Goal: Information Seeking & Learning: Learn about a topic

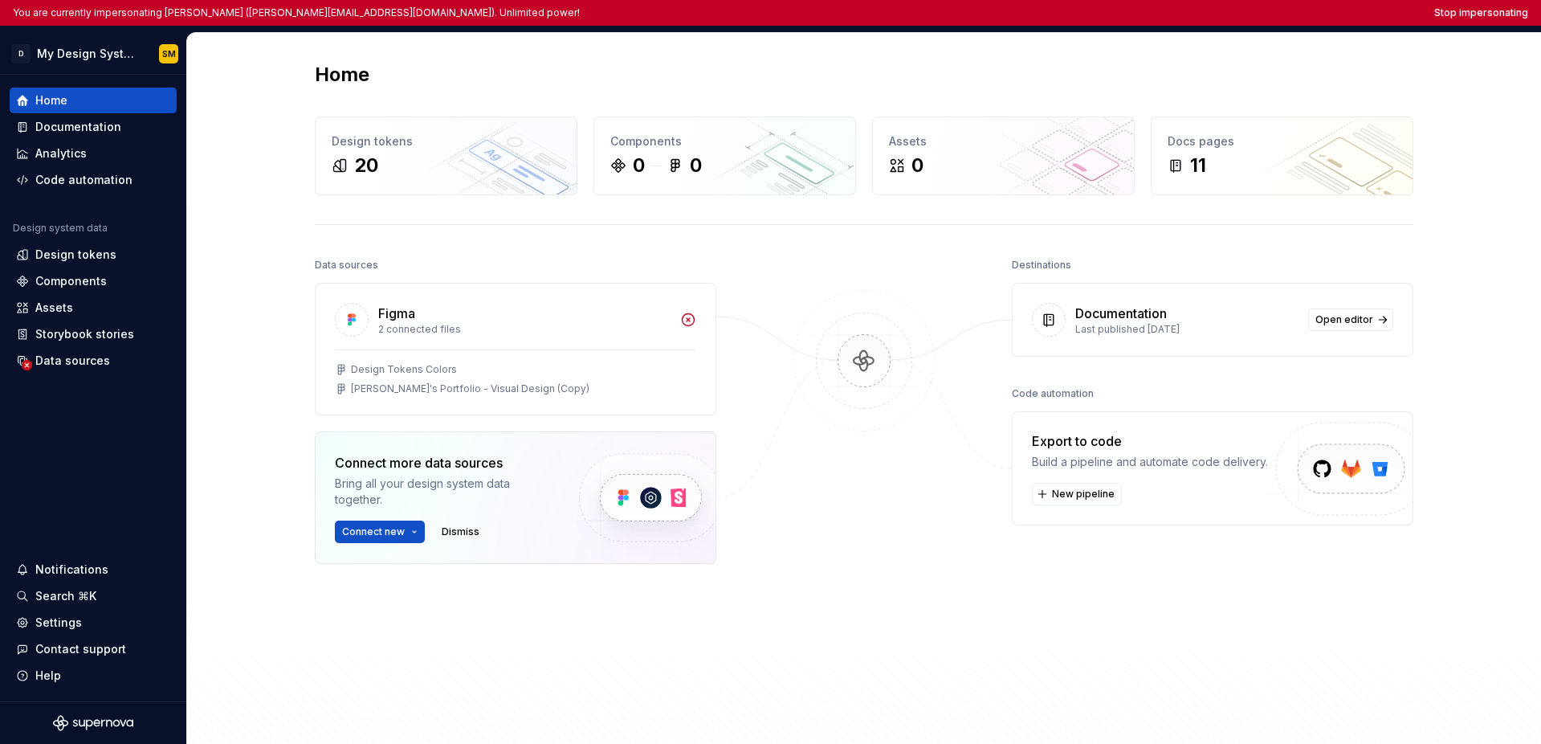
click at [854, 63] on div "Home" at bounding box center [864, 75] width 1099 height 26
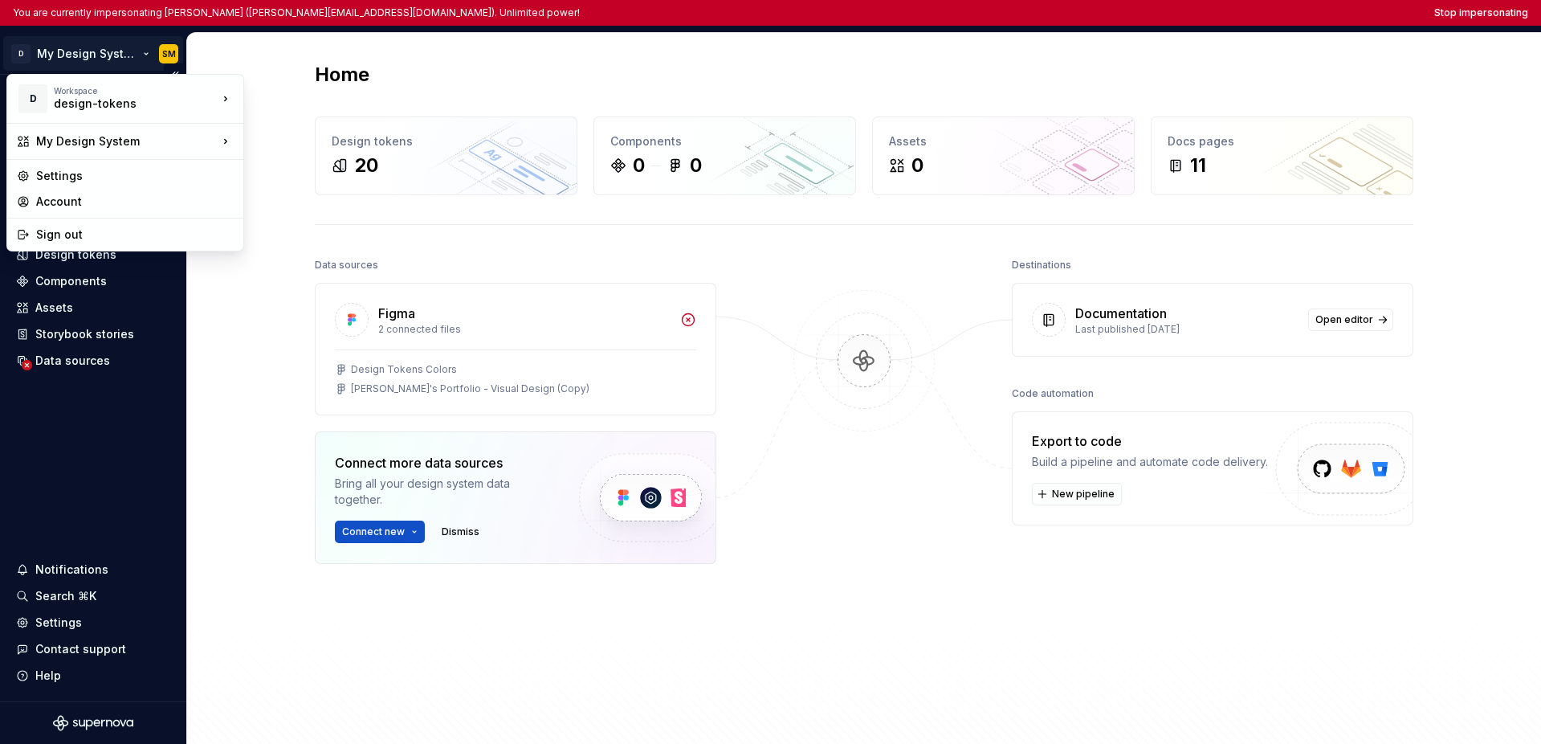
click at [78, 62] on html "You are currently impersonating Shawn McClelland (shawn_mcclelland@intuit.com).…" at bounding box center [770, 372] width 1541 height 744
click at [287, 123] on div "Intuit" at bounding box center [322, 122] width 104 height 16
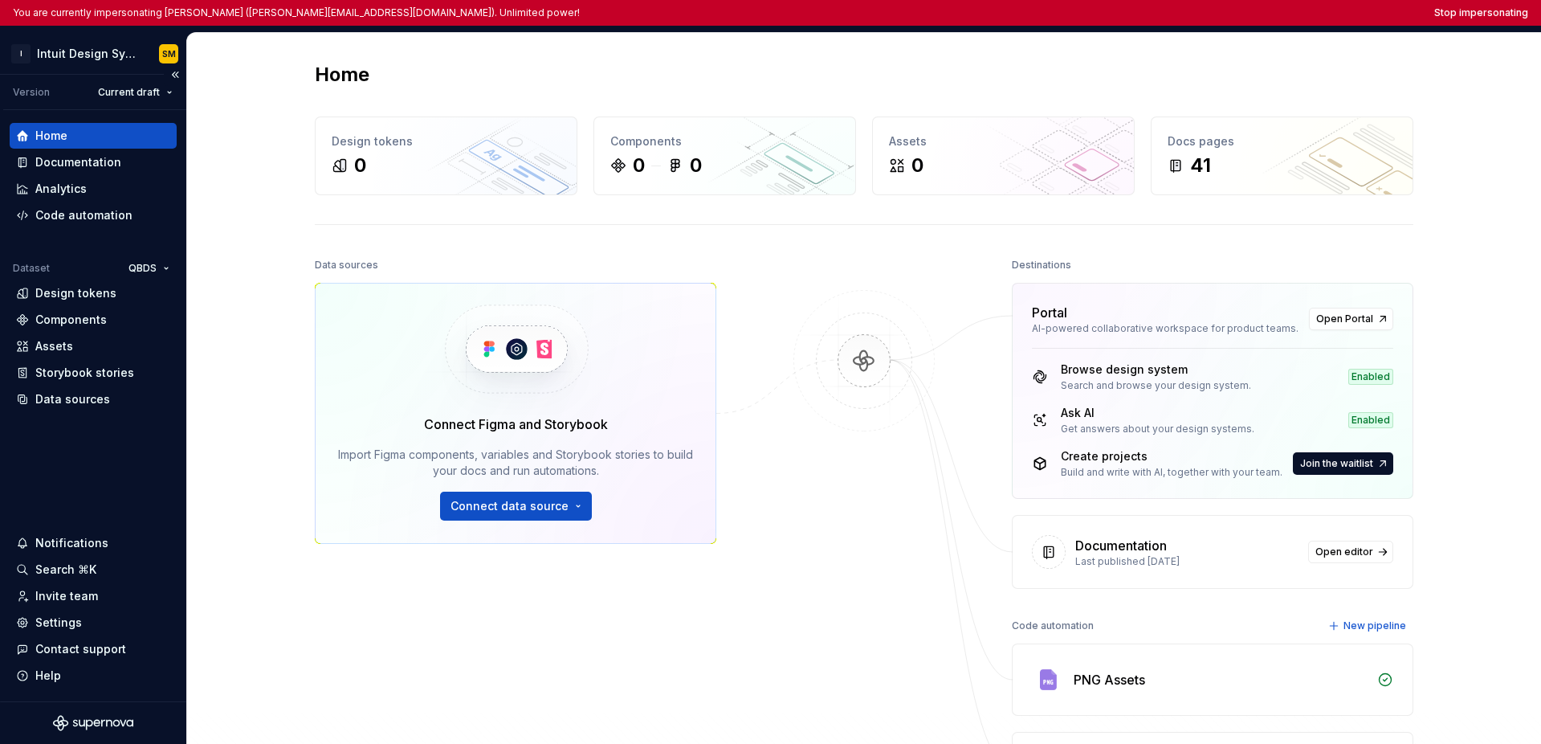
click at [104, 452] on div "Home Documentation Analytics Code automation Dataset QBDS Design tokens Compone…" at bounding box center [93, 405] width 186 height 591
click at [1091, 10] on button "Stop impersonating" at bounding box center [1481, 12] width 94 height 13
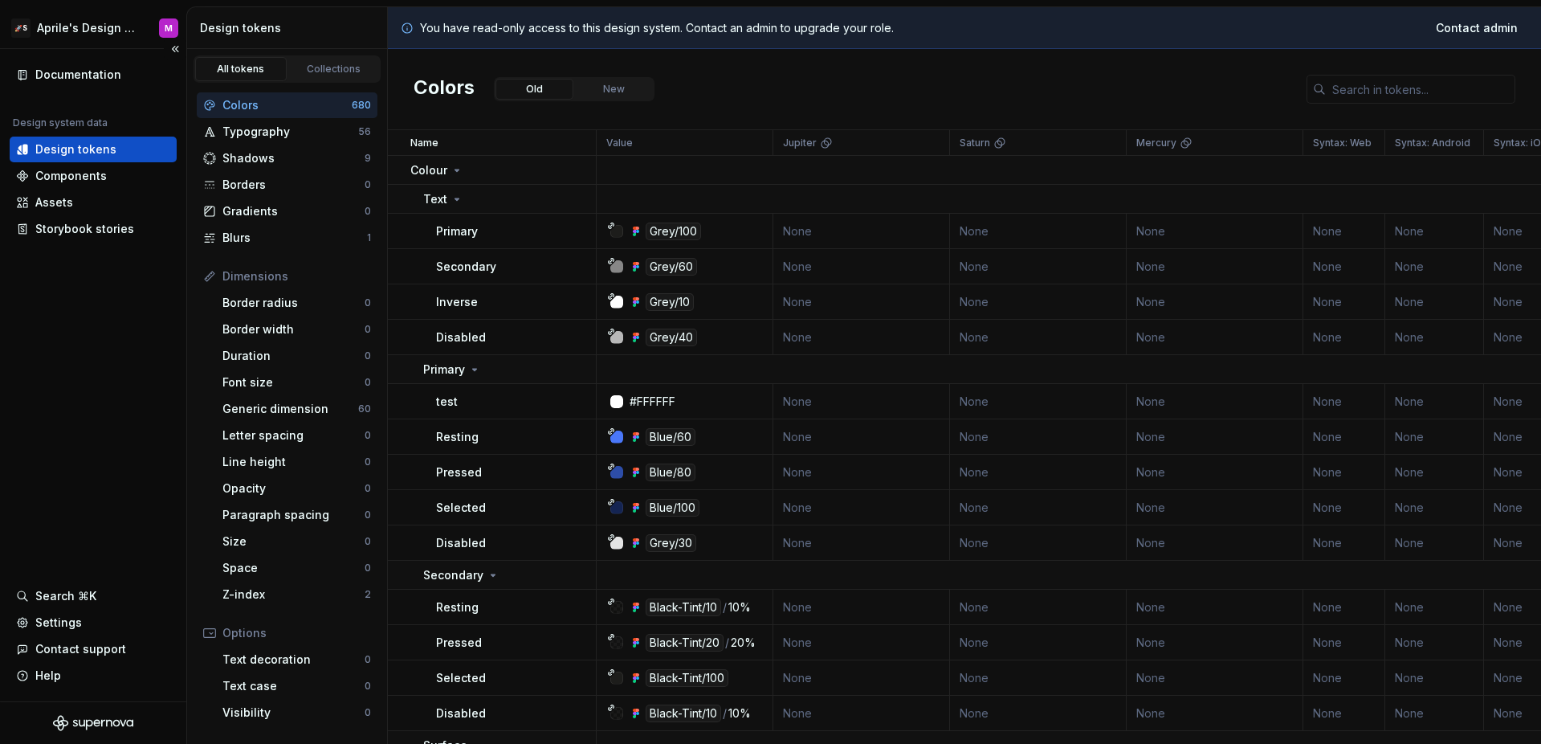
click at [99, 349] on div "Documentation Design system data Design tokens Components Assets Storybook stor…" at bounding box center [93, 375] width 186 height 652
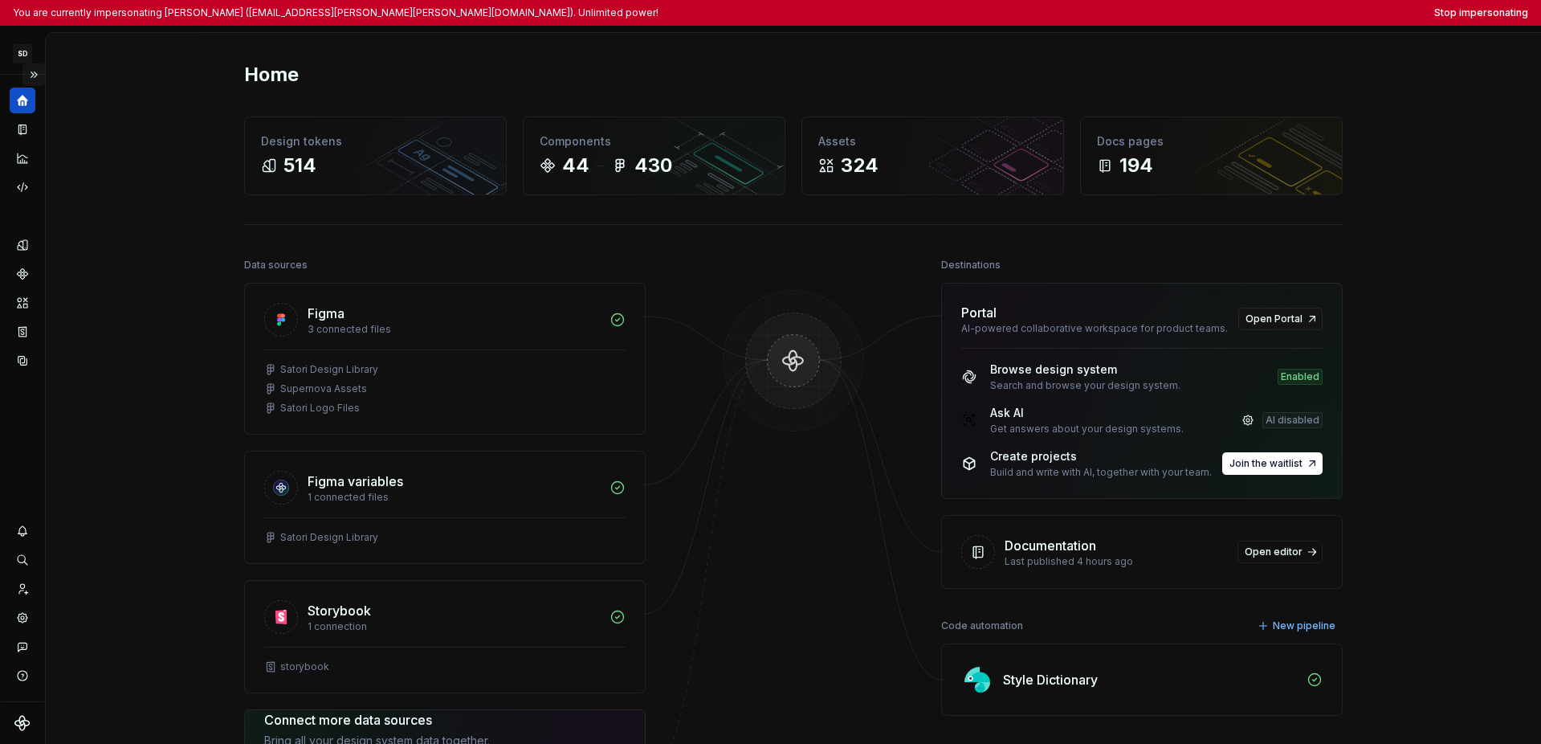
click at [36, 78] on button "Expand sidebar" at bounding box center [33, 74] width 22 height 22
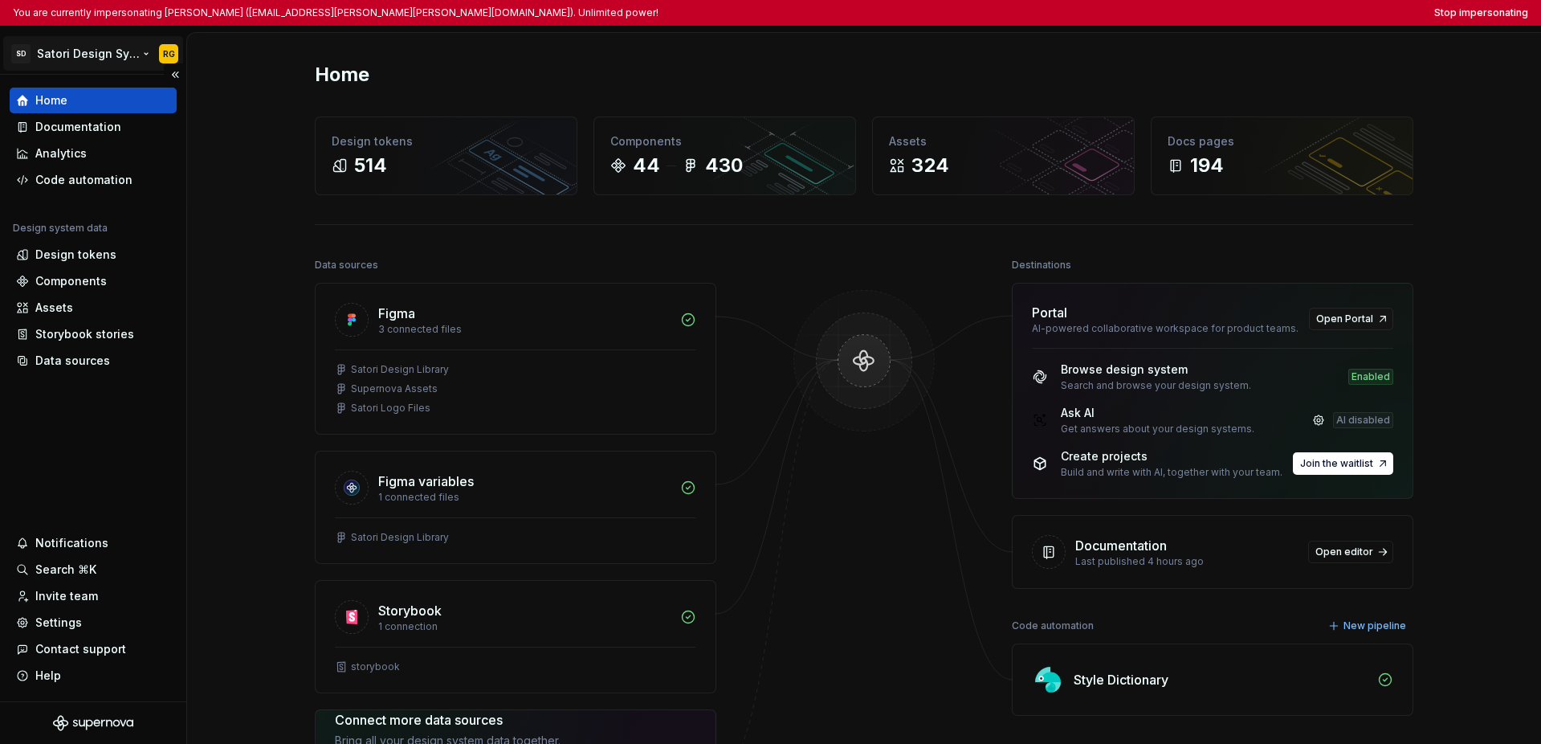
click at [69, 59] on html "You are currently impersonating [PERSON_NAME] ([EMAIL_ADDRESS][PERSON_NAME][PER…" at bounding box center [770, 372] width 1541 height 744
click at [75, 442] on html "You are currently impersonating Rich Gunther (rich.gunther@hyland.com). Unlimit…" at bounding box center [770, 372] width 1541 height 744
click at [88, 364] on div "Data sources" at bounding box center [72, 361] width 75 height 16
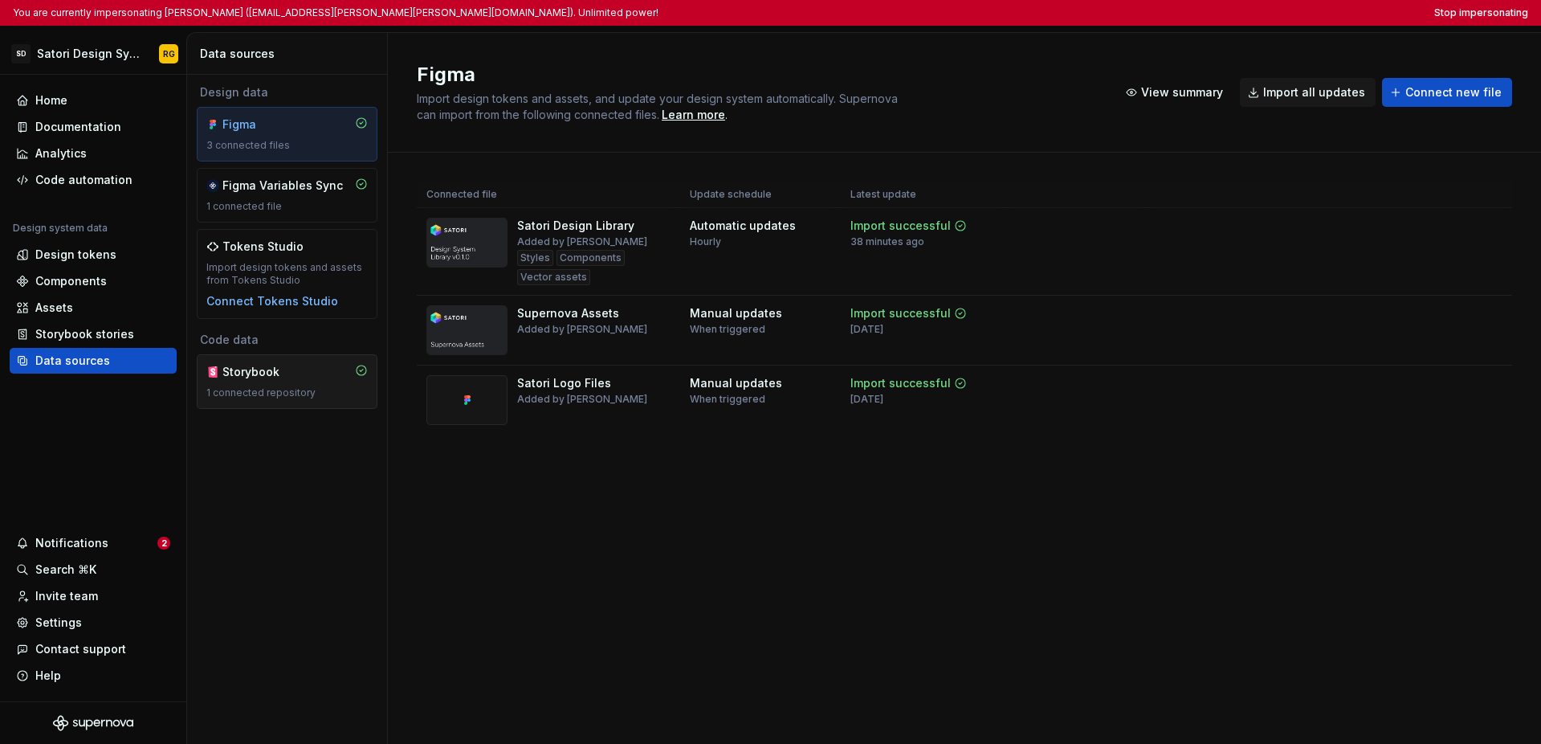
click at [290, 374] on div "Storybook" at bounding box center [260, 372] width 77 height 16
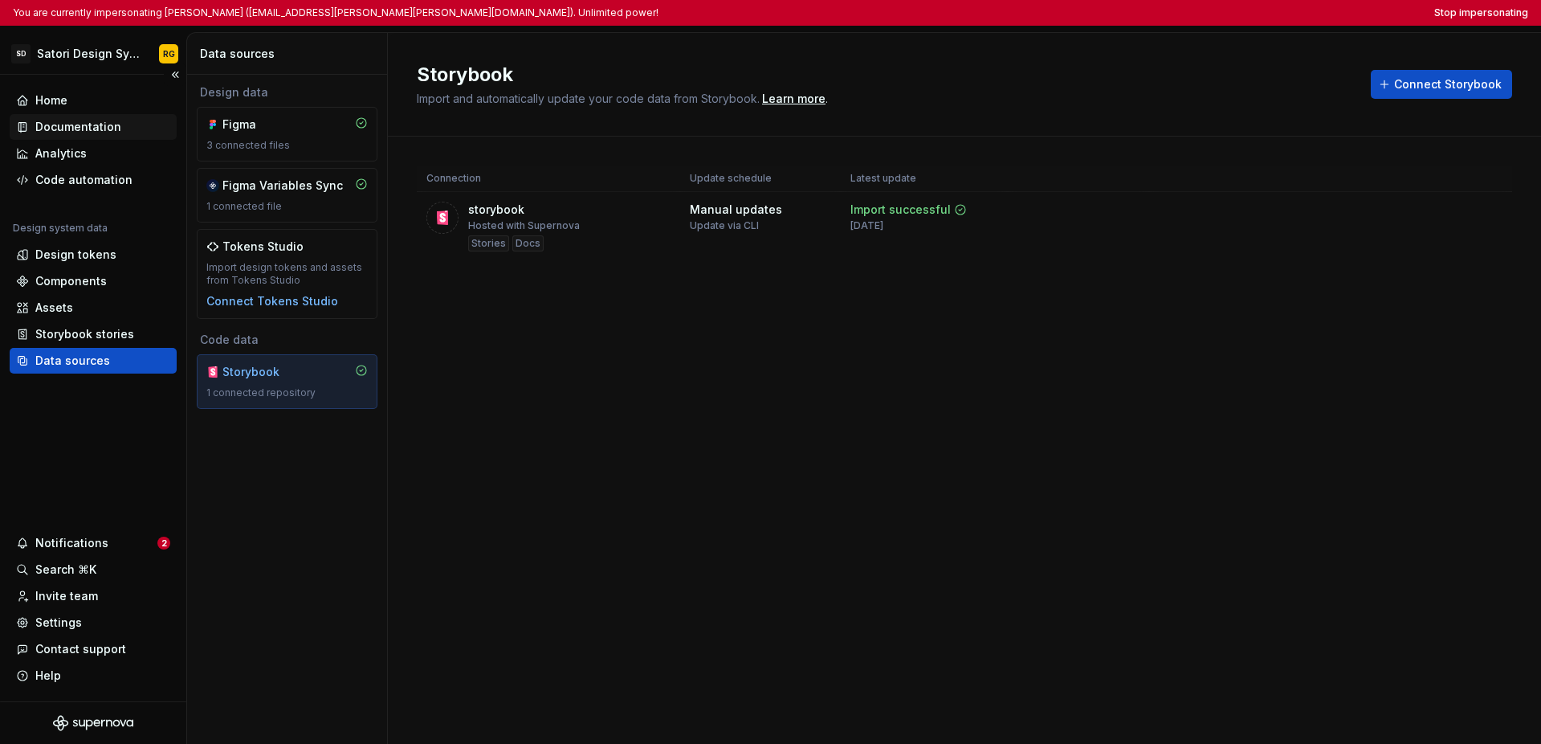
click at [98, 129] on div "Documentation" at bounding box center [78, 127] width 86 height 16
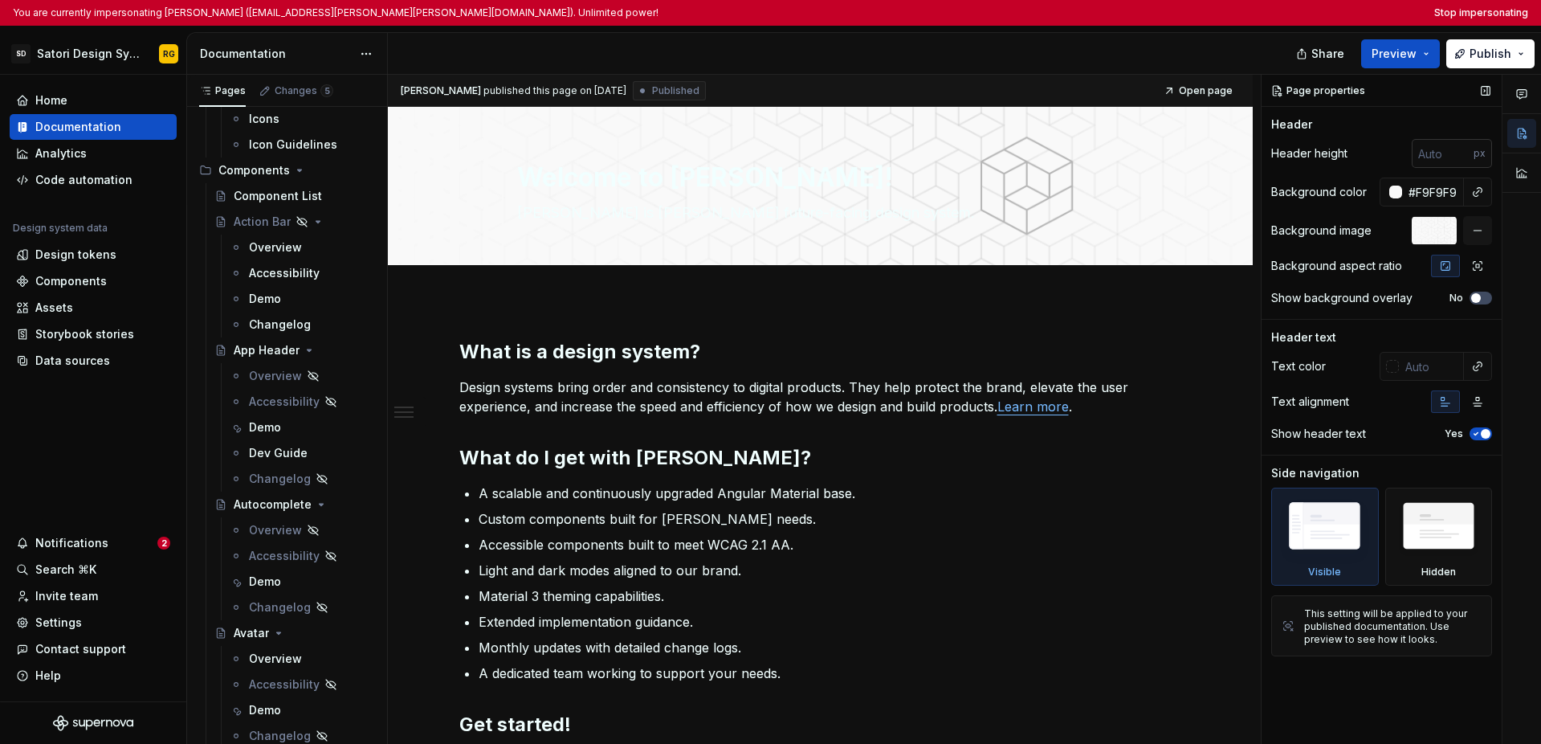
scroll to position [561, 0]
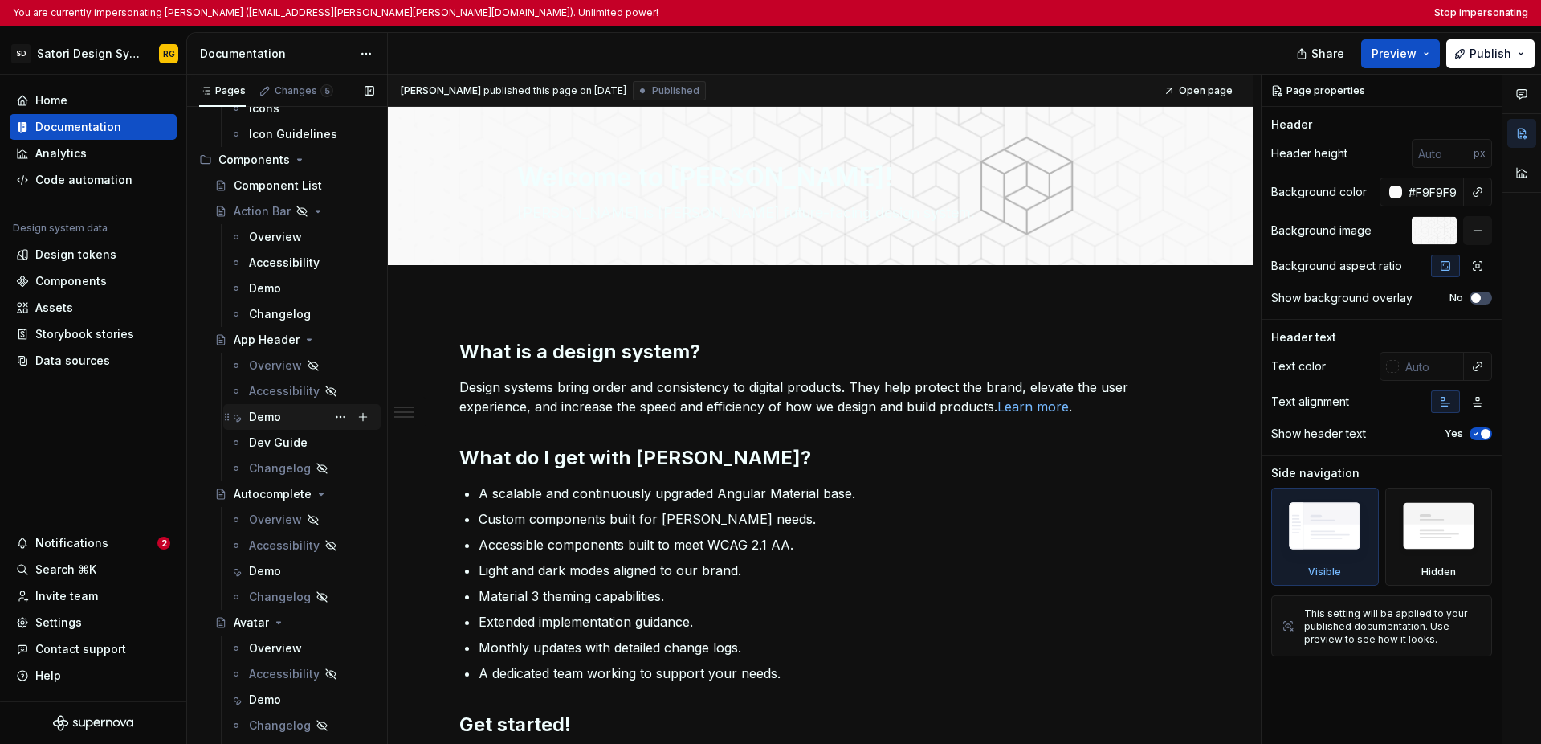
click at [294, 415] on div "Demo" at bounding box center [311, 417] width 125 height 22
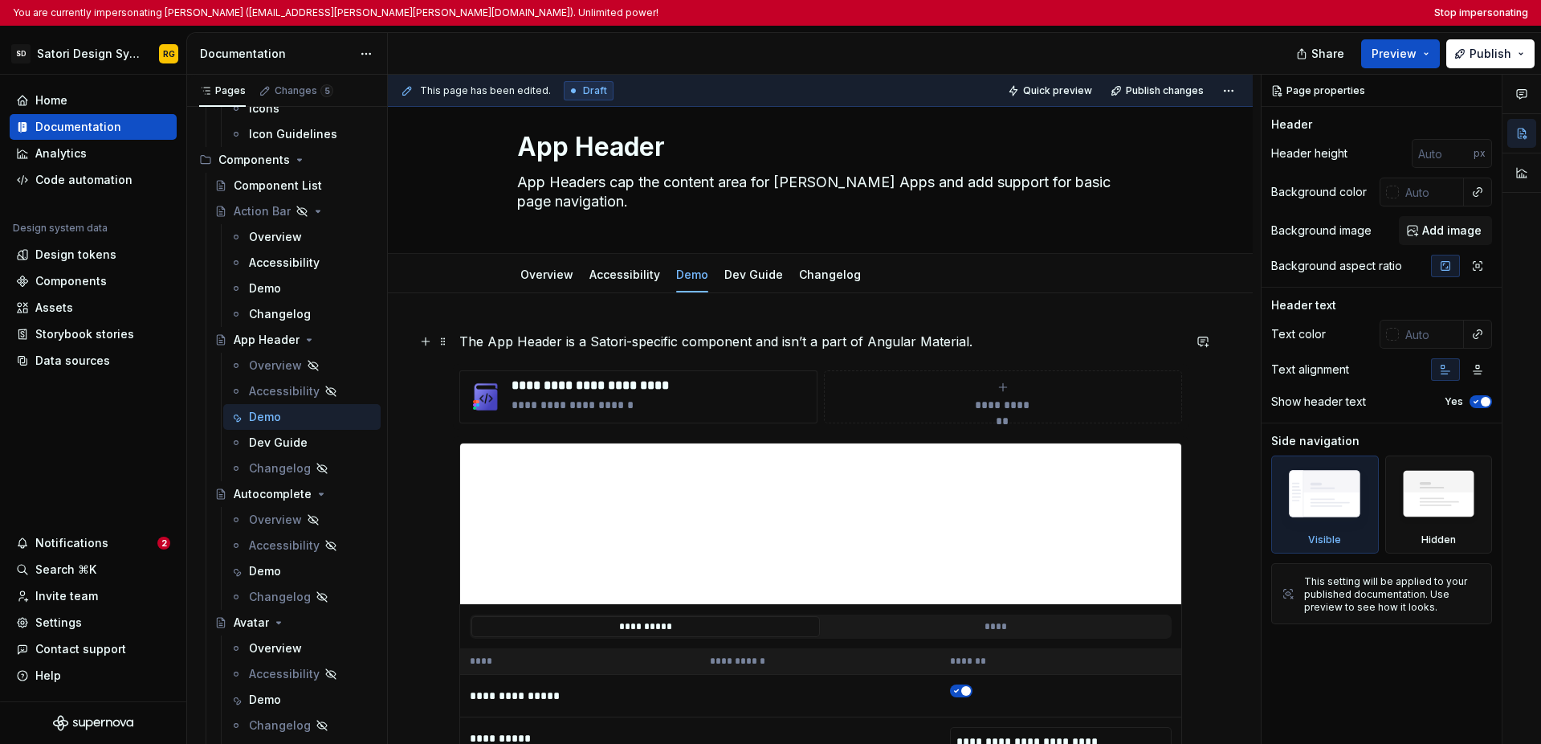
scroll to position [219, 0]
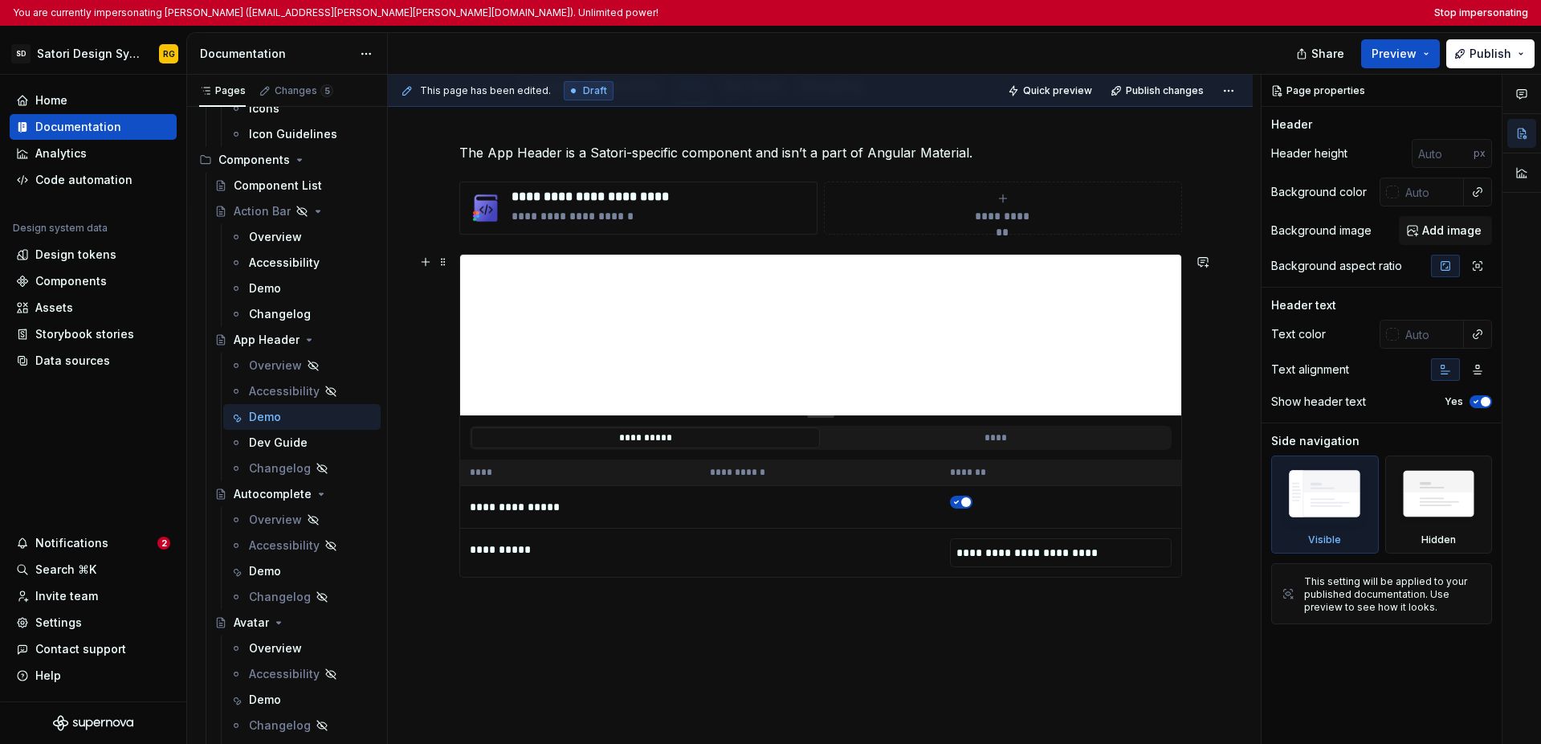
type textarea "*"
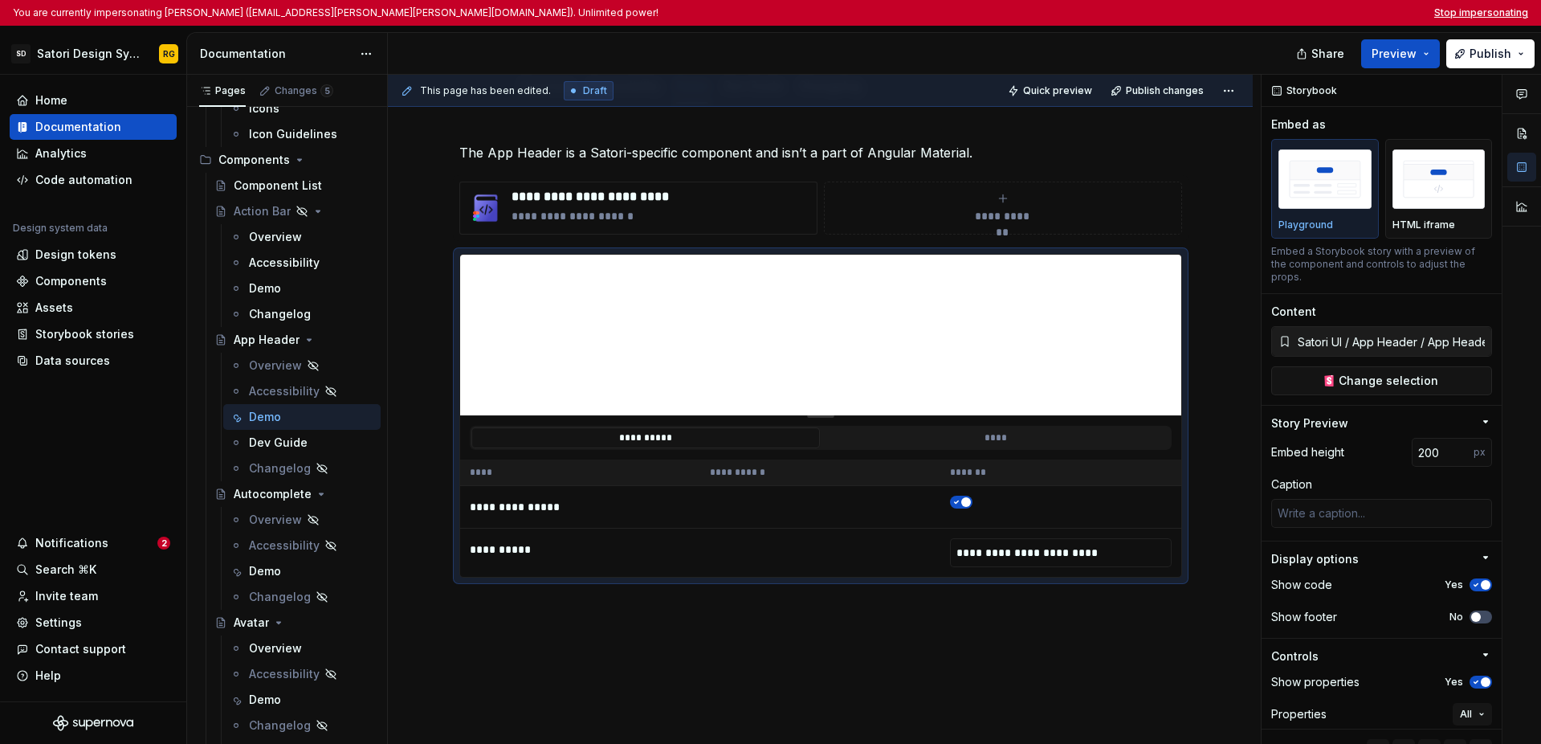
click at [1091, 16] on button "Stop impersonating" at bounding box center [1481, 12] width 94 height 13
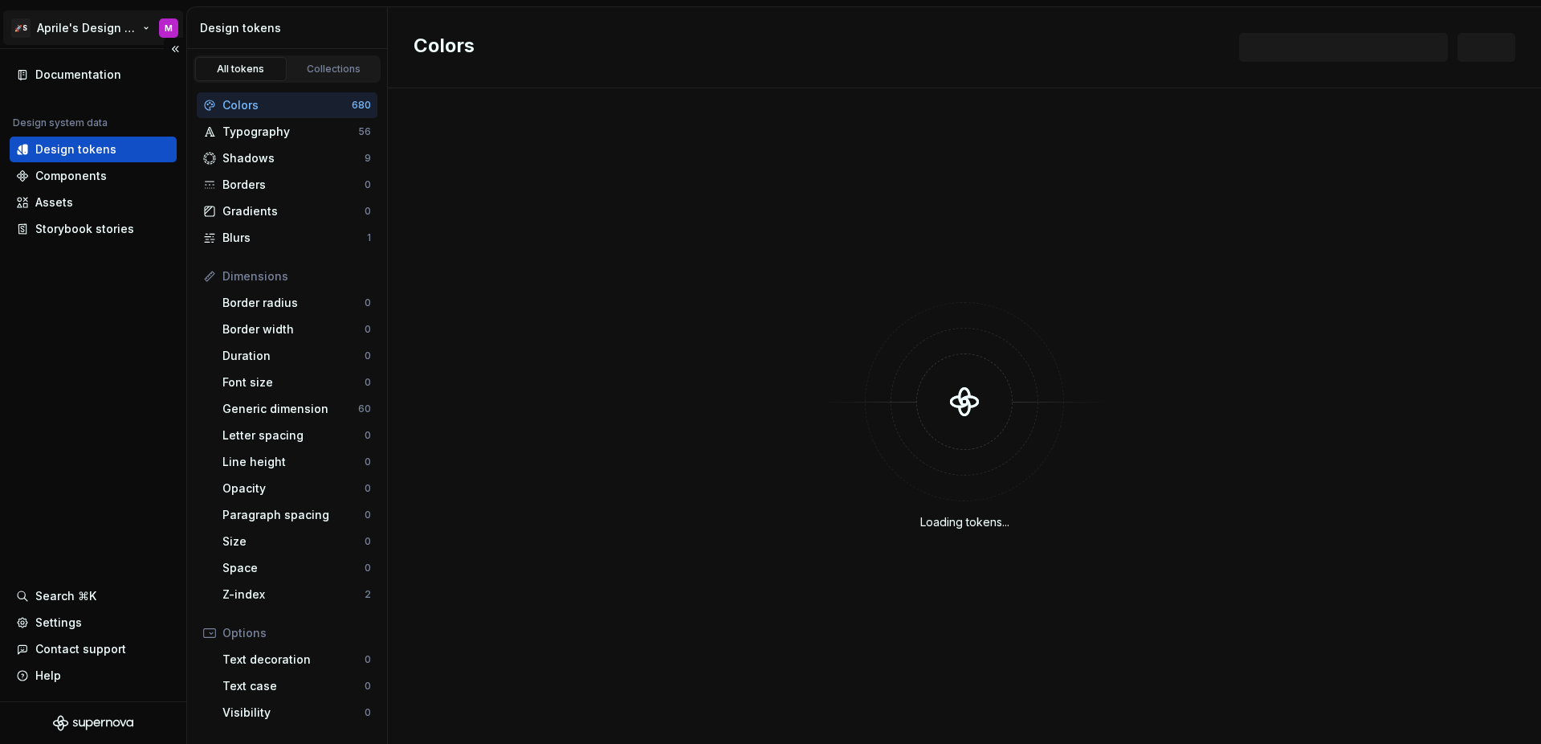
click at [58, 34] on html "🚀S Aprile's Design System M Documentation Design system data Design tokens Comp…" at bounding box center [770, 372] width 1541 height 744
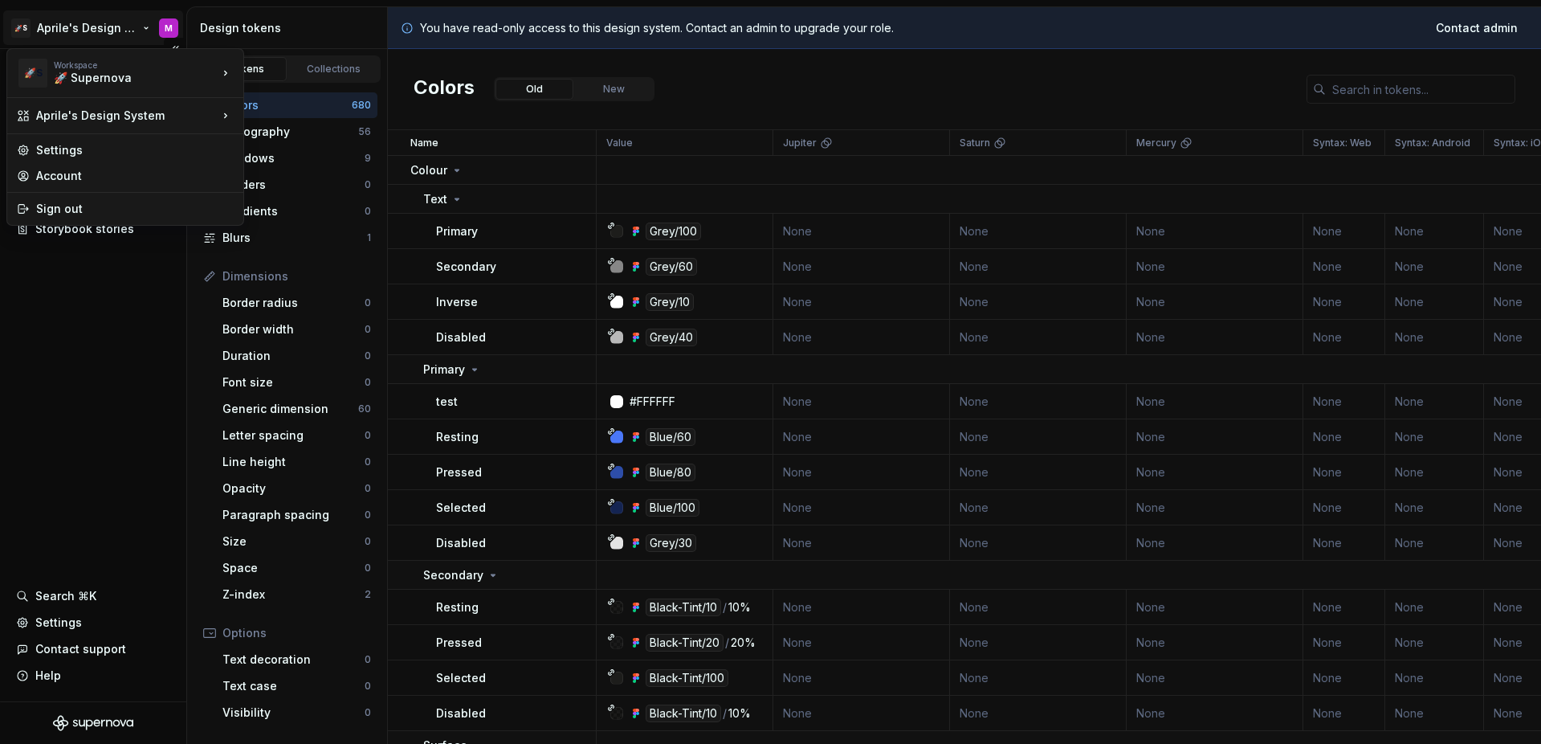
drag, startPoint x: 121, startPoint y: 348, endPoint x: 127, endPoint y: 331, distance: 17.8
click at [121, 348] on html "🚀S Aprile's Design System M Documentation Design system data Design tokens Comp…" at bounding box center [770, 372] width 1541 height 744
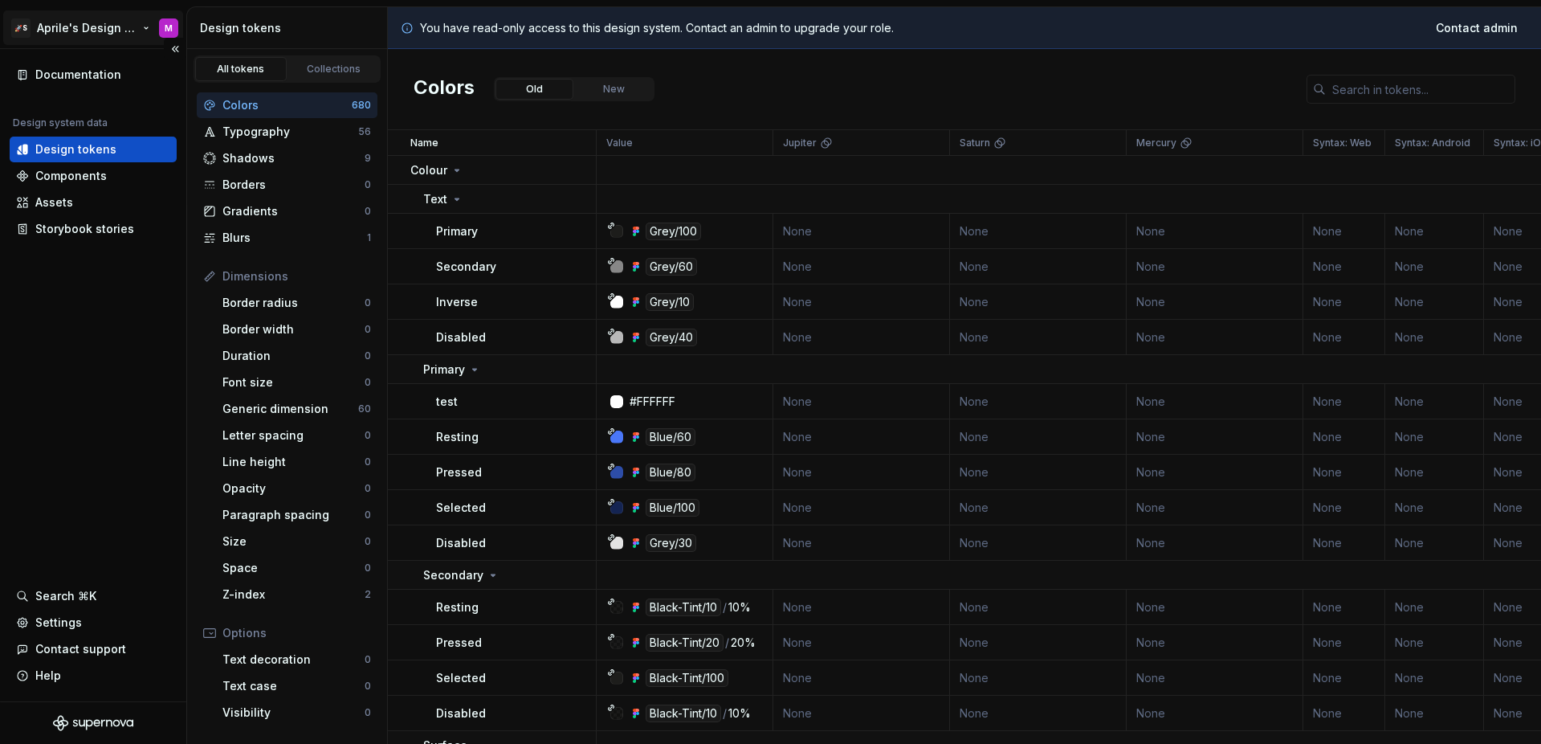
click at [123, 34] on html "🚀S Aprile's Design System M Documentation Design system data Design tokens Comp…" at bounding box center [770, 372] width 1541 height 744
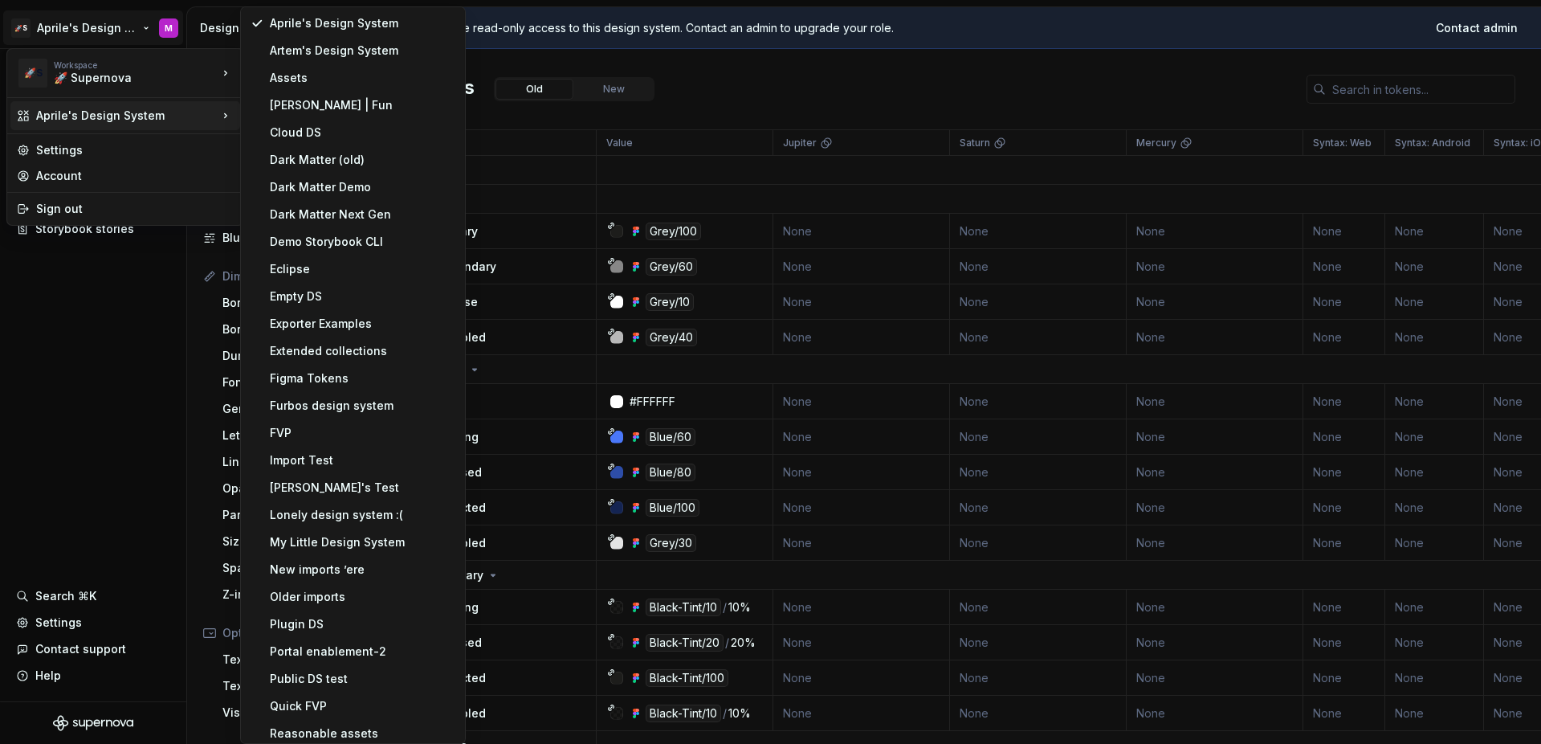
click at [132, 365] on html "🚀S Aprile's Design System M Documentation Design system data Design tokens Comp…" at bounding box center [770, 372] width 1541 height 744
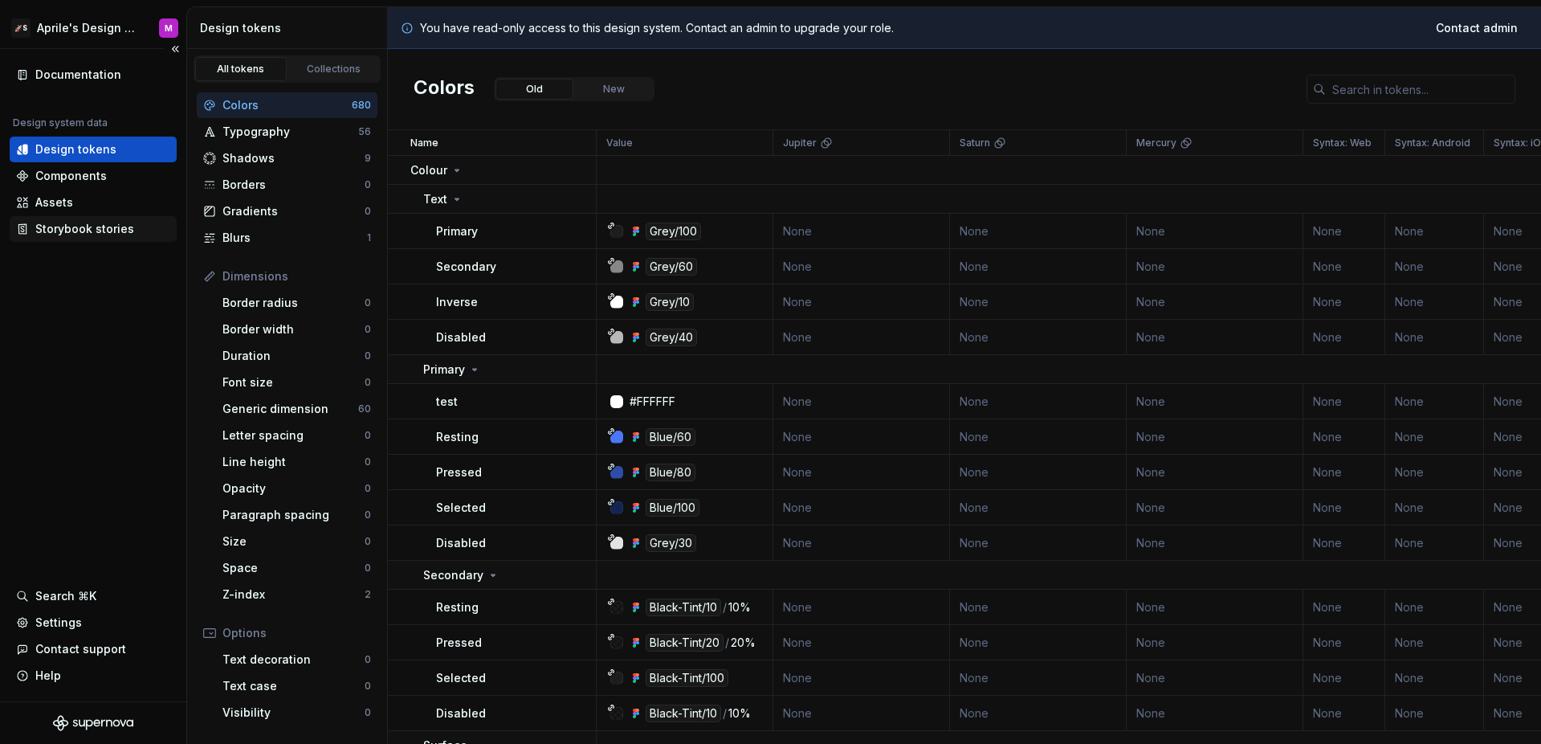
click at [111, 240] on div "Storybook stories" at bounding box center [93, 229] width 167 height 26
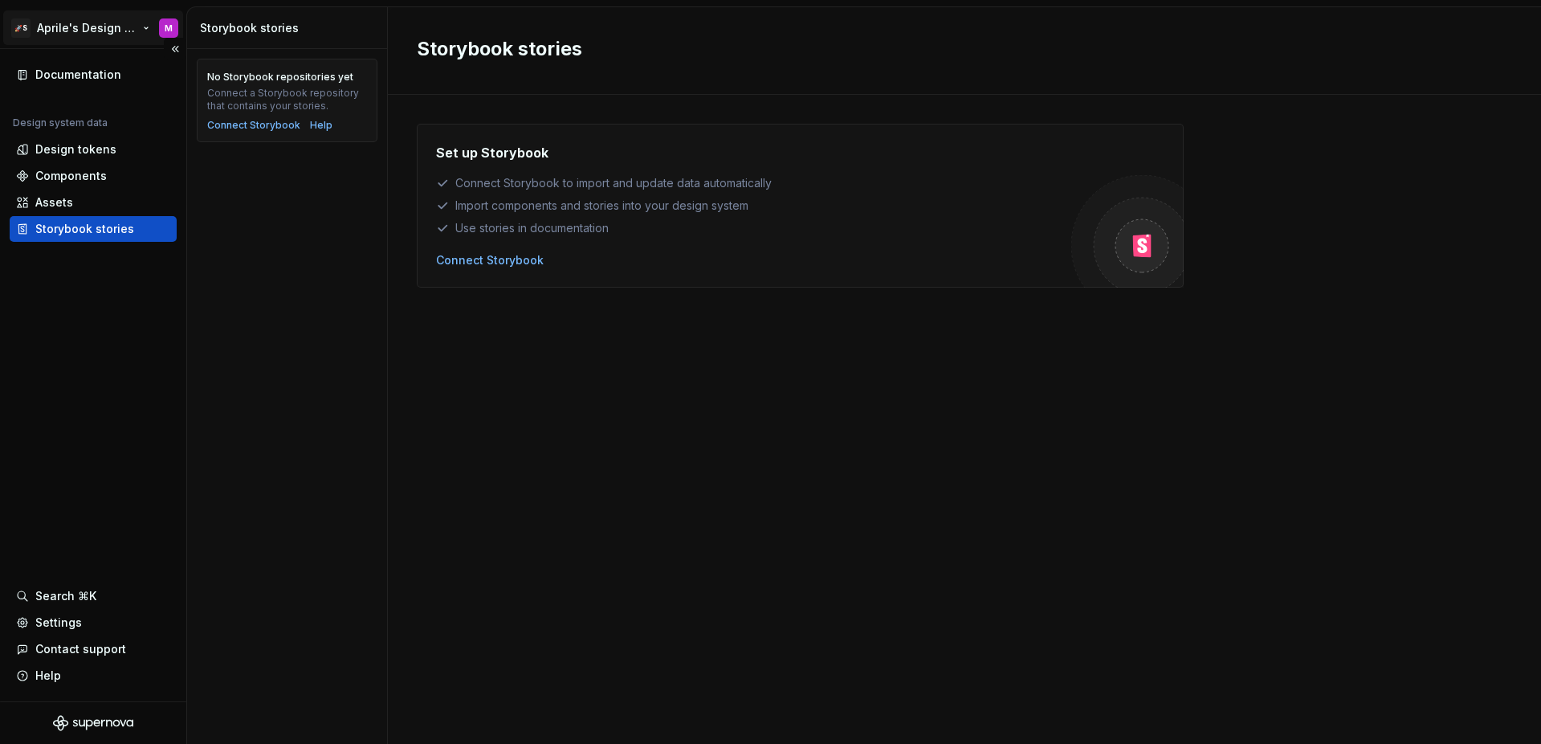
click at [104, 25] on html "🚀S Aprile's Design System M Documentation Design system data Design tokens Comp…" at bounding box center [770, 372] width 1541 height 744
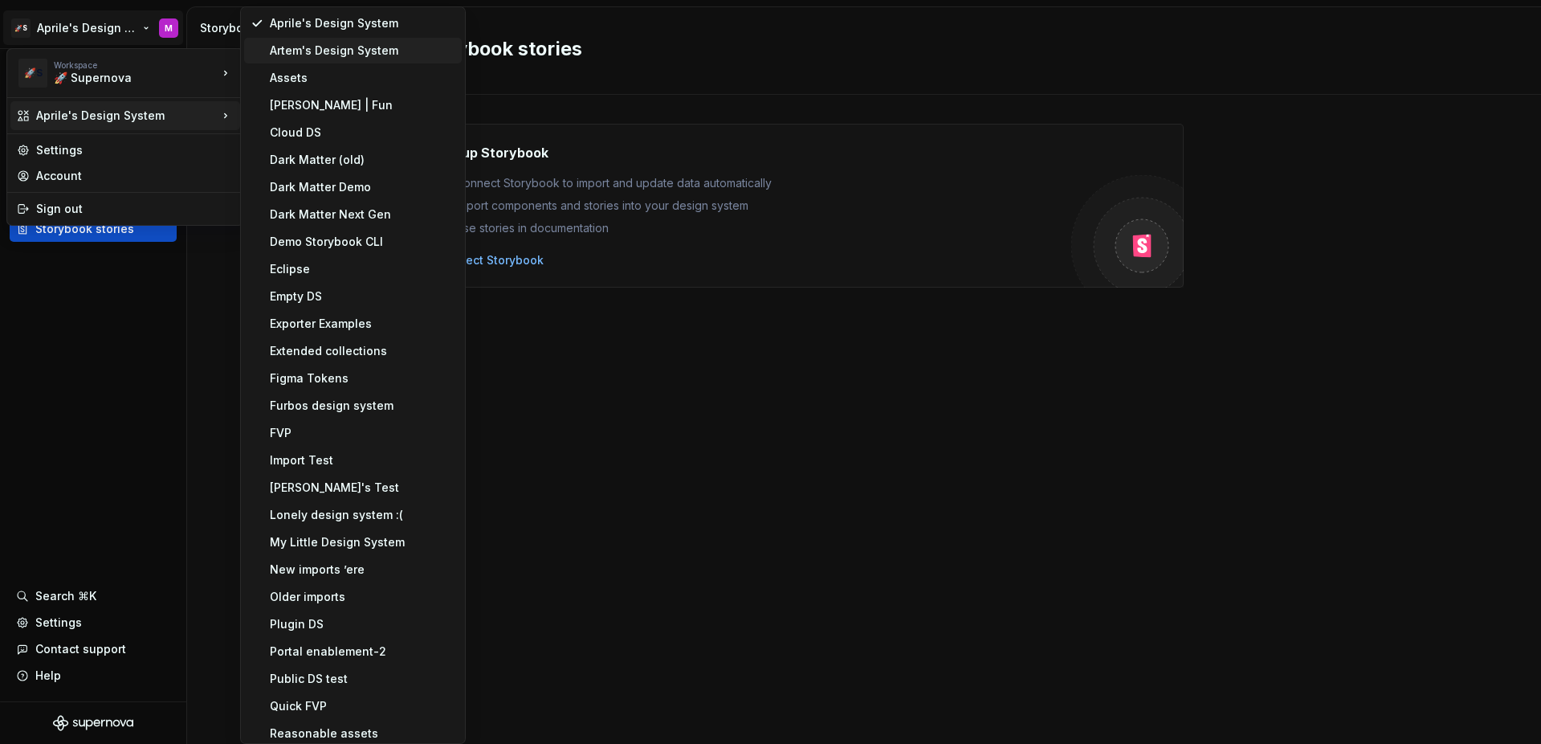
click at [387, 44] on div "Artem's Design System" at bounding box center [363, 51] width 186 height 16
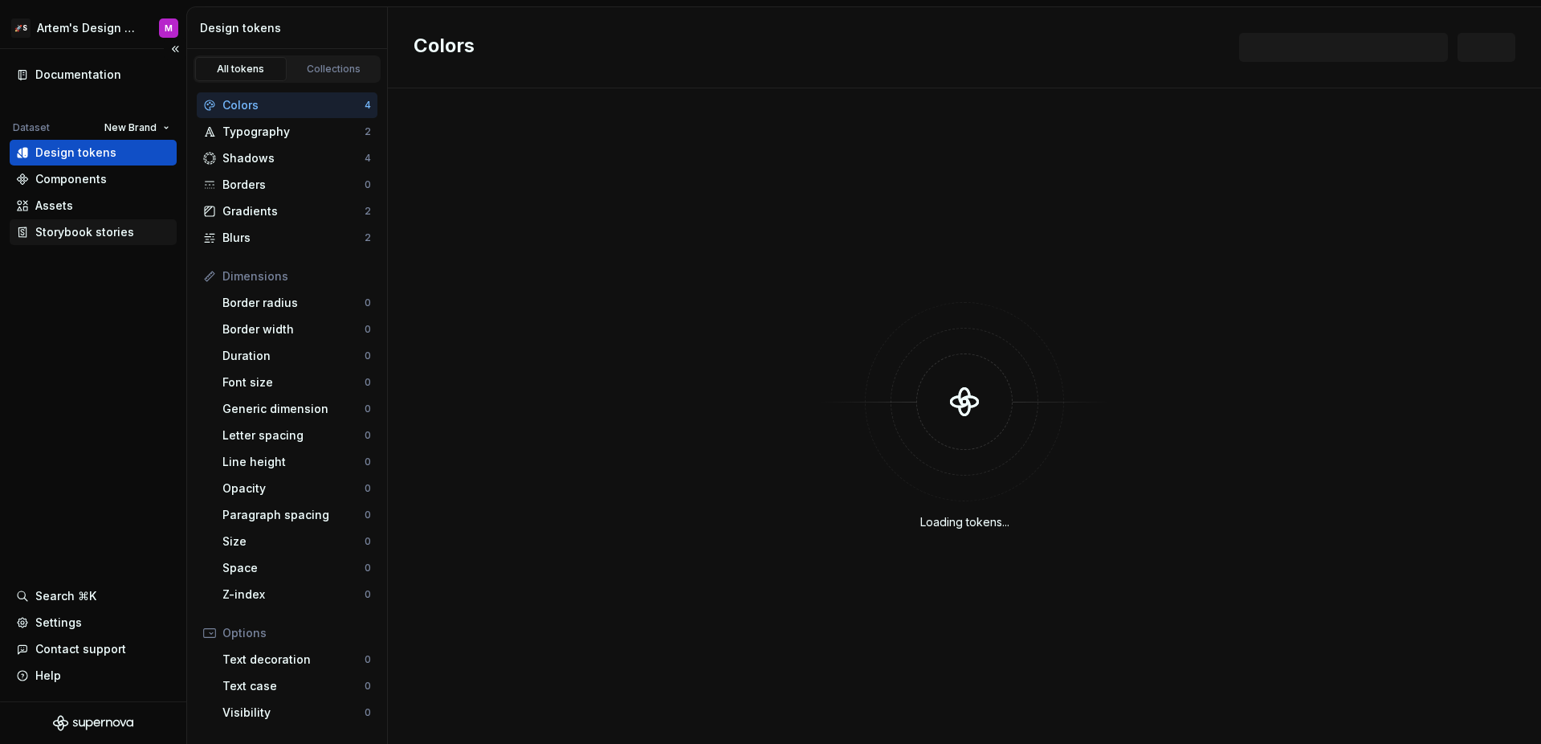
click at [105, 234] on div "Storybook stories" at bounding box center [84, 232] width 99 height 16
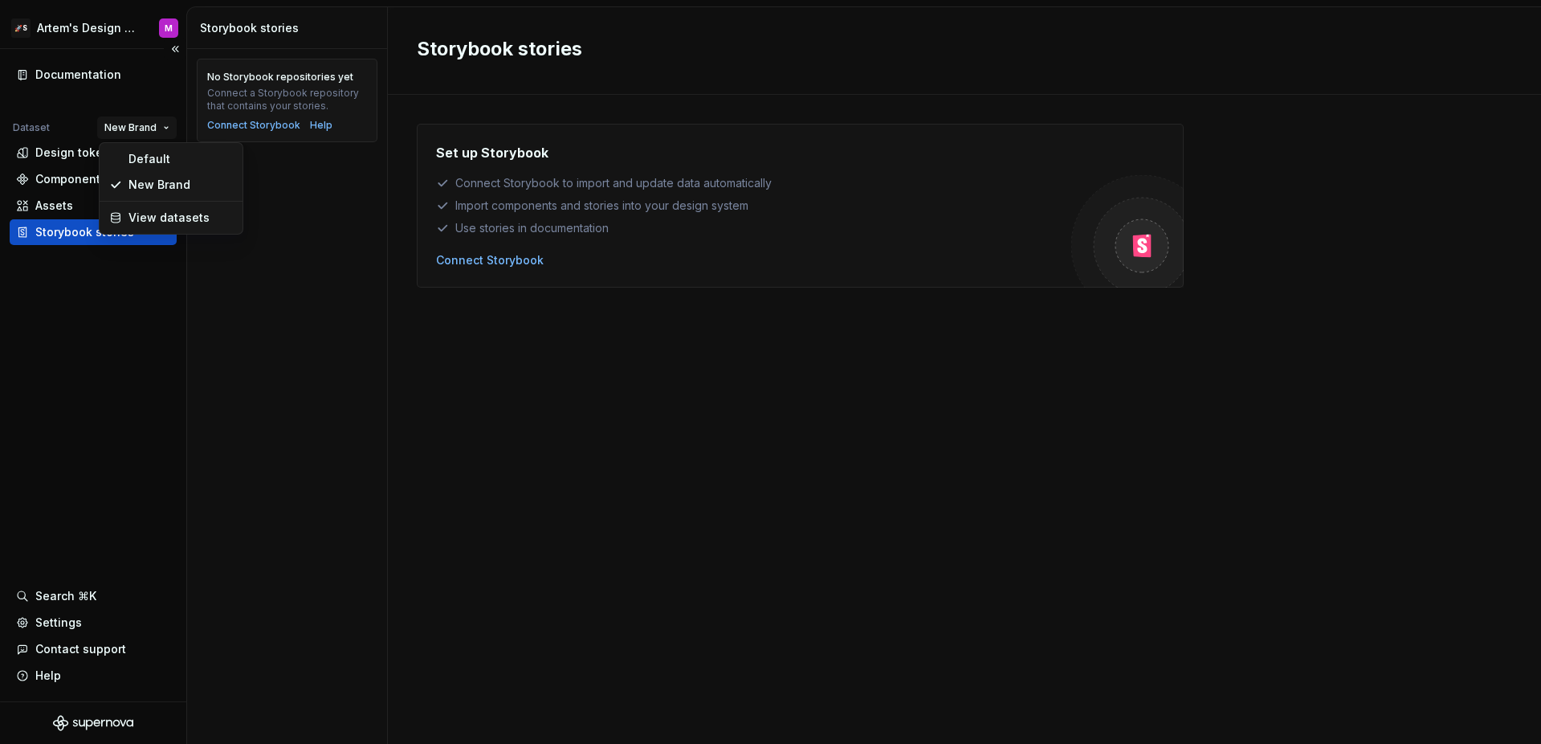
click at [137, 127] on html "🚀S Artem's Design System M Documentation Dataset New Brand Design tokens Compon…" at bounding box center [770, 372] width 1541 height 744
click at [142, 153] on div "Default" at bounding box center [180, 159] width 104 height 16
click at [90, 26] on html "🚀S Artem's Design System M Documentation Dataset Default Design tokens Componen…" at bounding box center [770, 372] width 1541 height 744
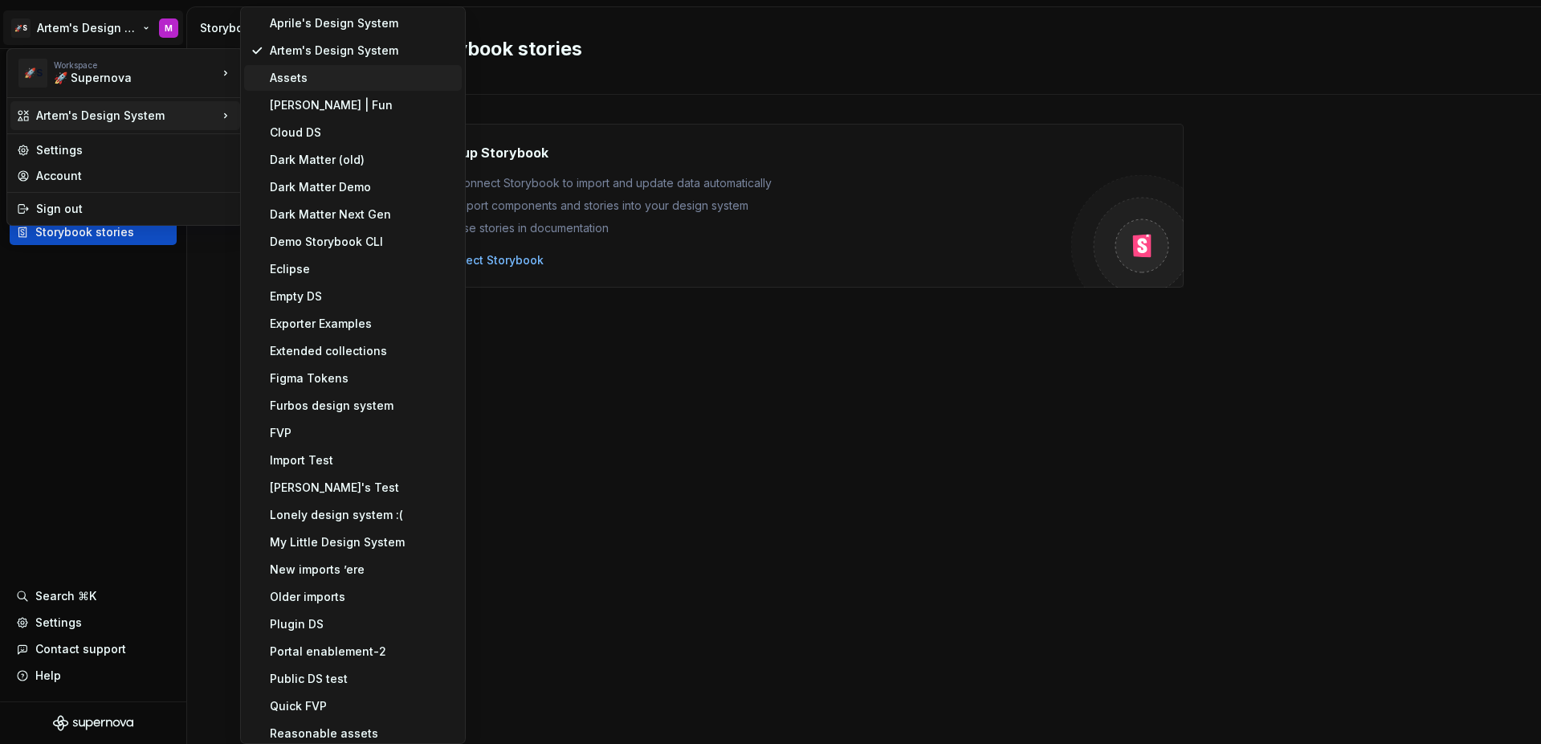
click at [279, 79] on div "Assets" at bounding box center [363, 78] width 186 height 16
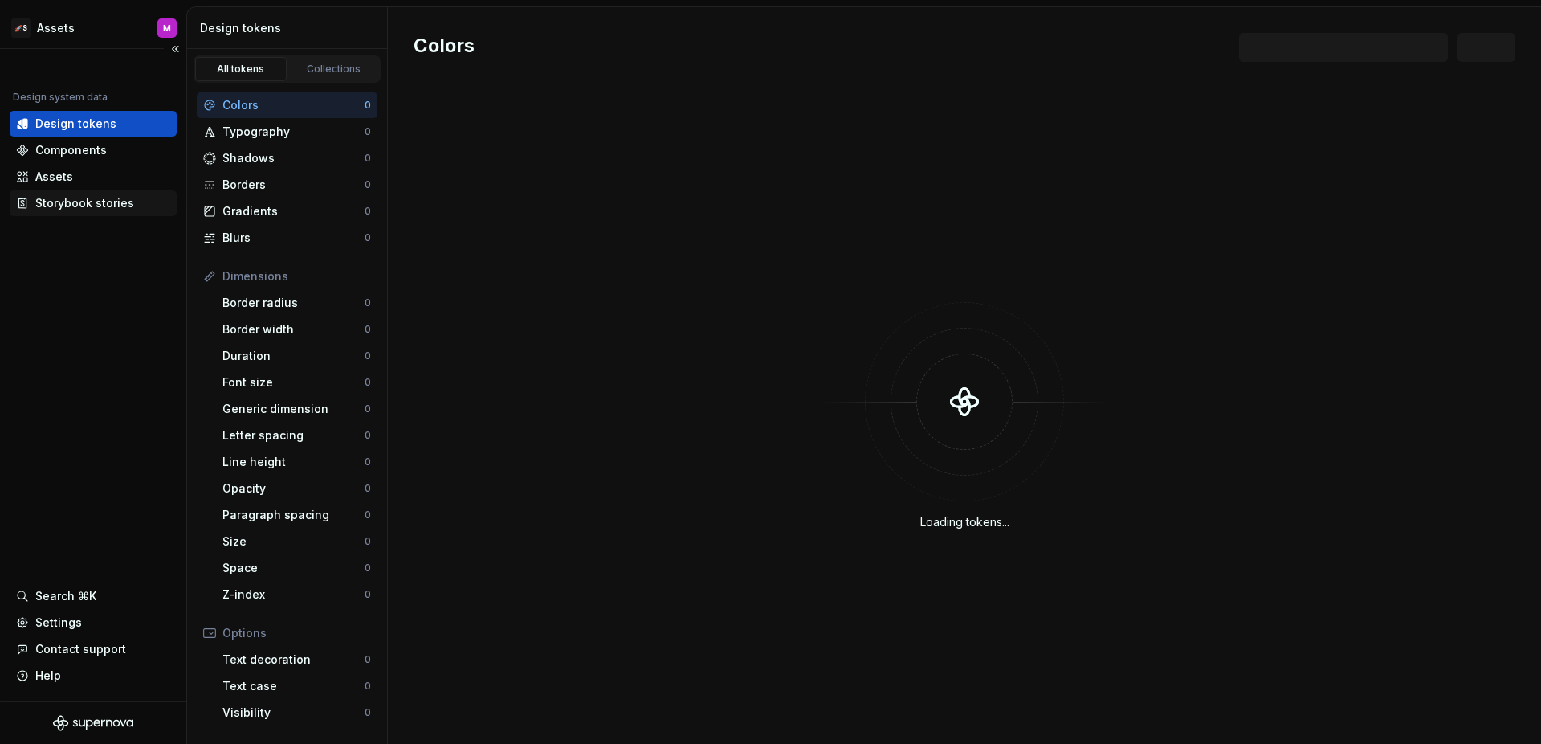
click at [128, 197] on div "Storybook stories" at bounding box center [84, 203] width 99 height 16
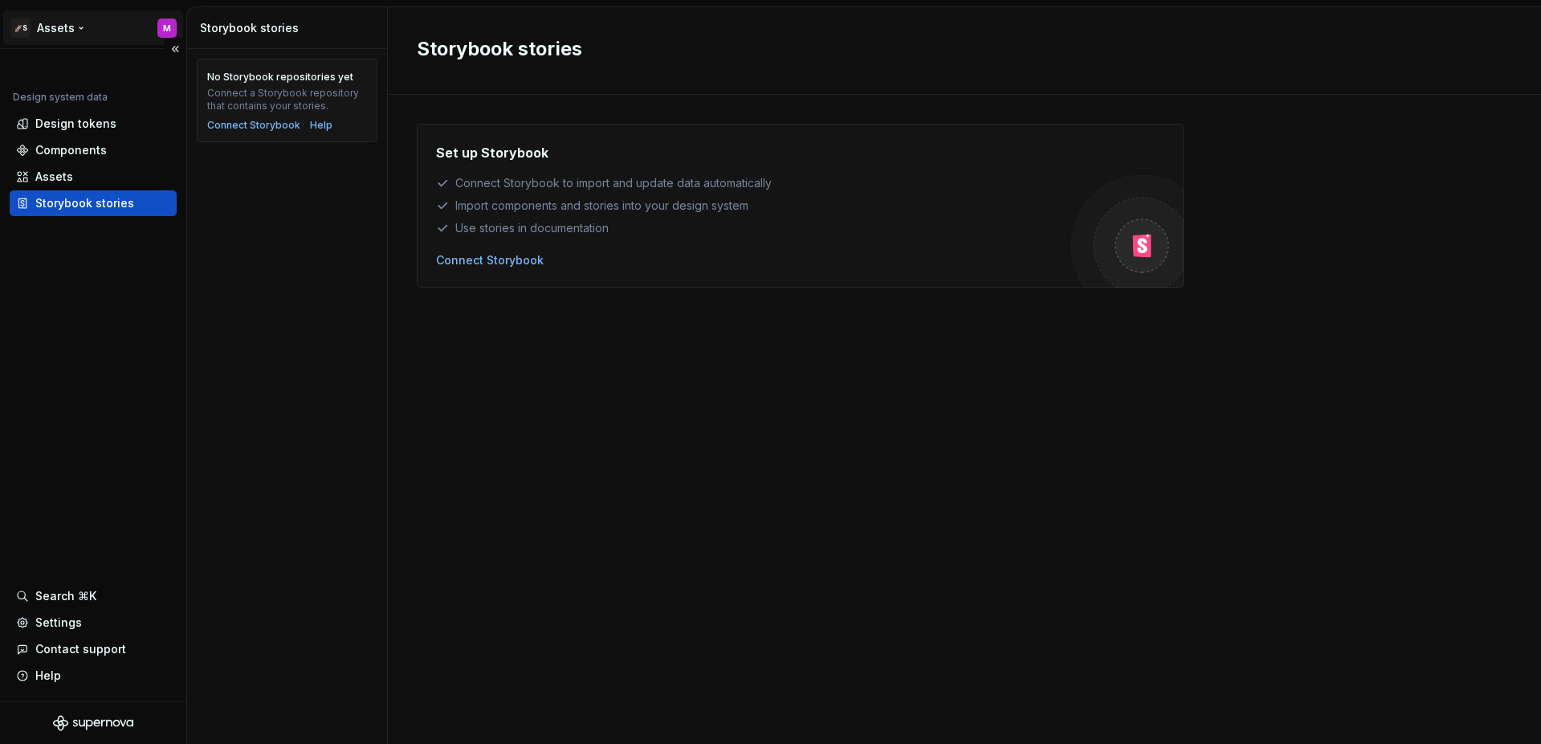
click at [97, 39] on html "🚀S Assets M Design system data Design tokens Components Assets Storybook storie…" at bounding box center [770, 372] width 1541 height 744
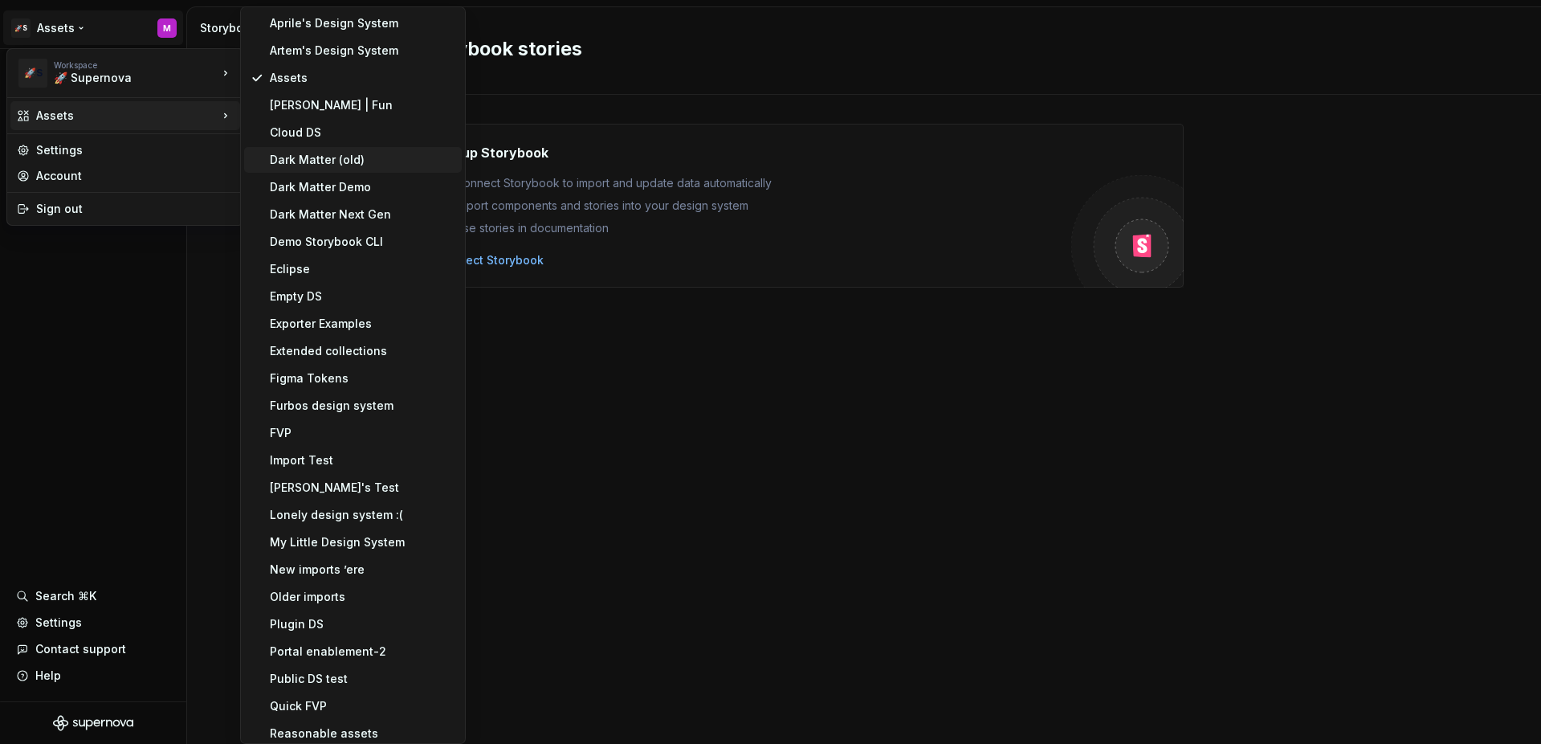
click at [362, 167] on div "Dark Matter (old)" at bounding box center [363, 160] width 186 height 16
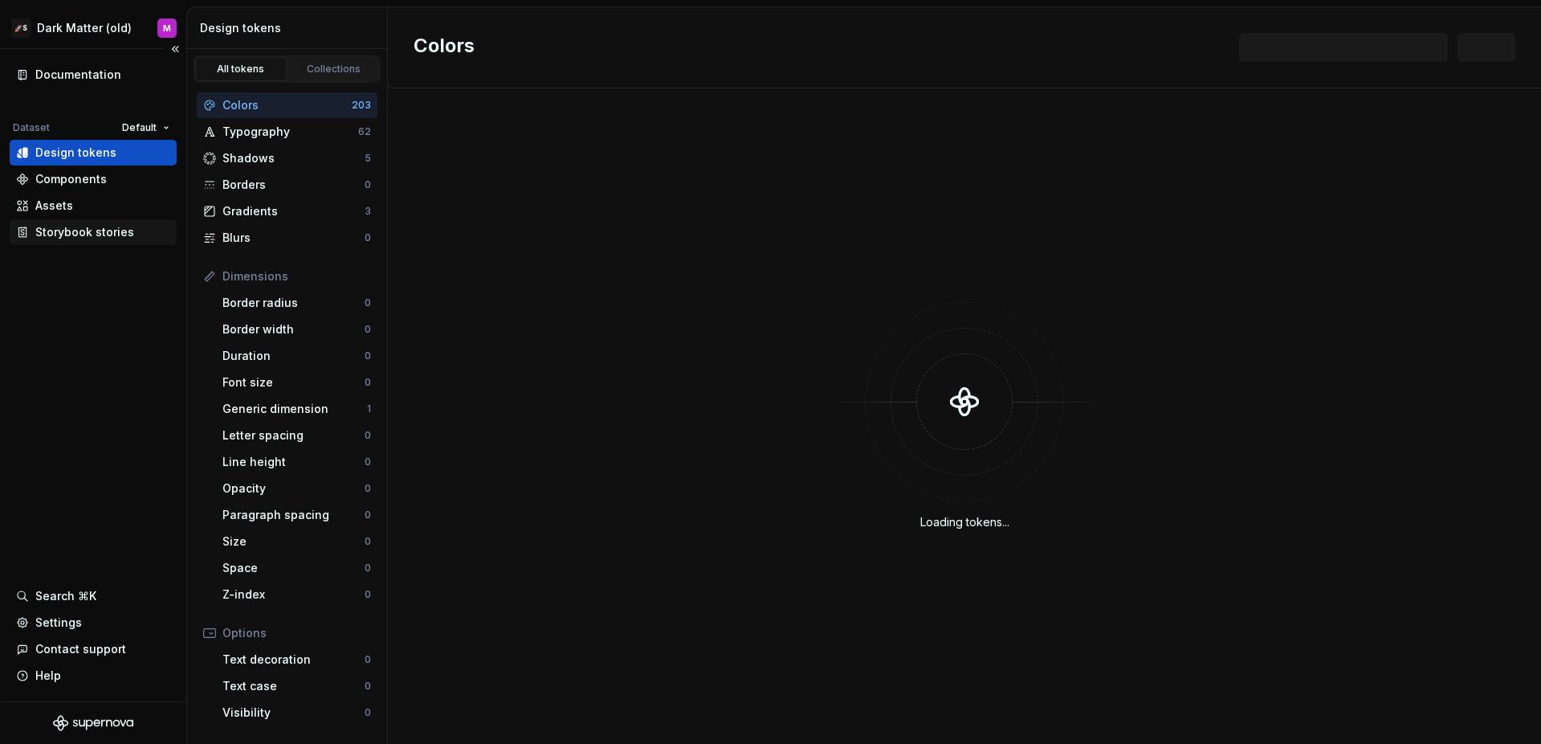
click at [87, 234] on div "Storybook stories" at bounding box center [84, 232] width 99 height 16
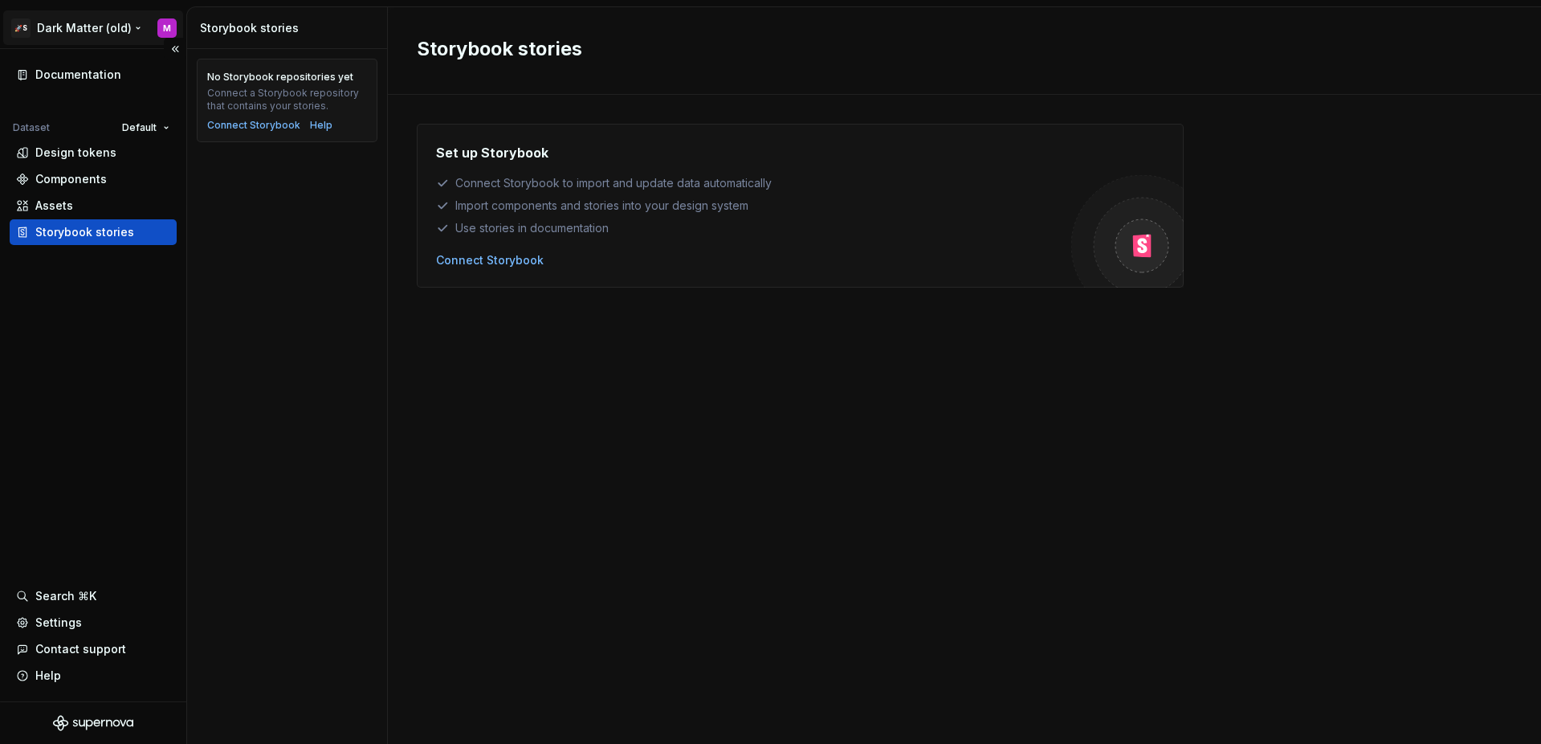
click at [76, 30] on html "🚀S Dark Matter (old) M Documentation Dataset Default Design tokens Components A…" at bounding box center [770, 372] width 1541 height 744
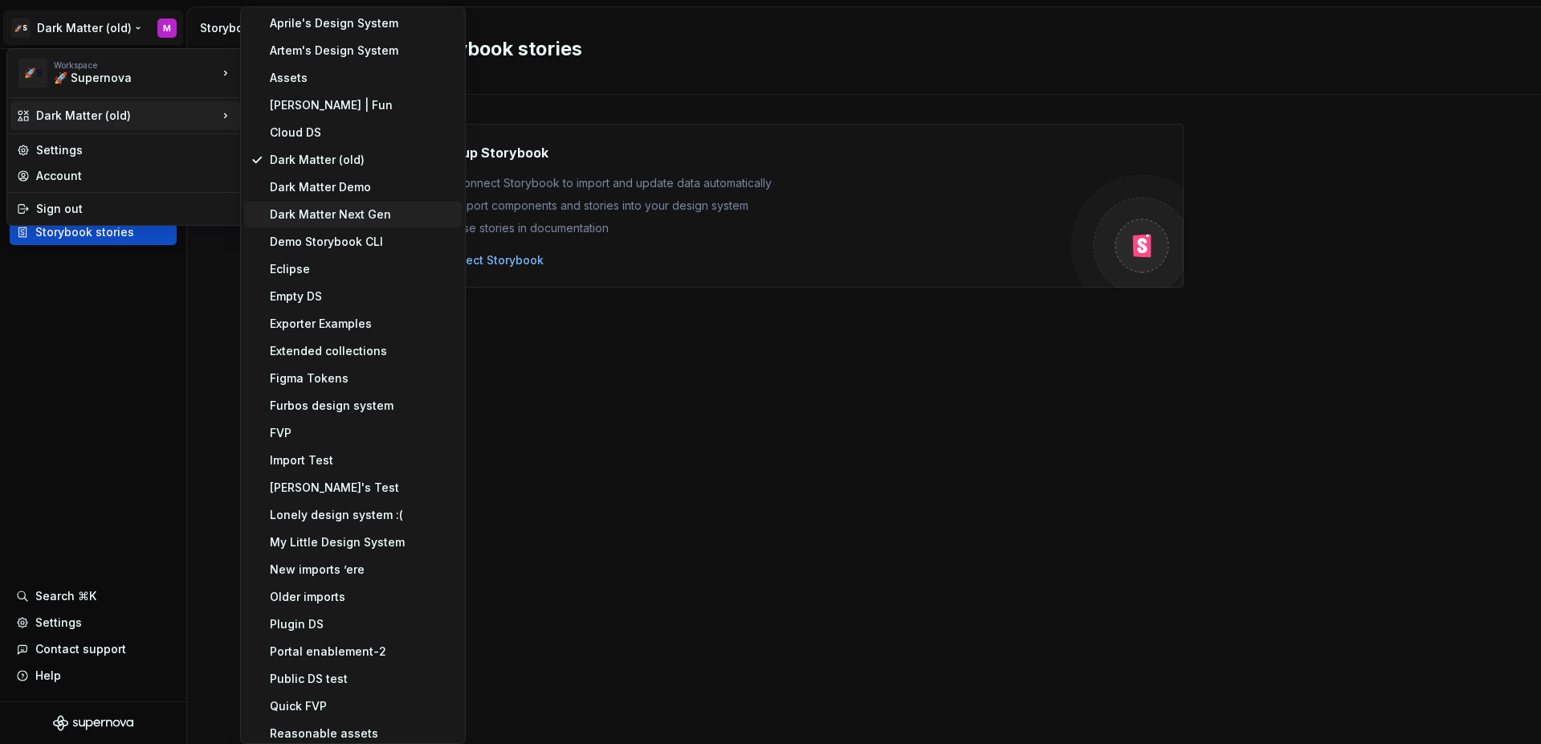
click at [365, 224] on div "Dark Matter Next Gen" at bounding box center [353, 215] width 218 height 26
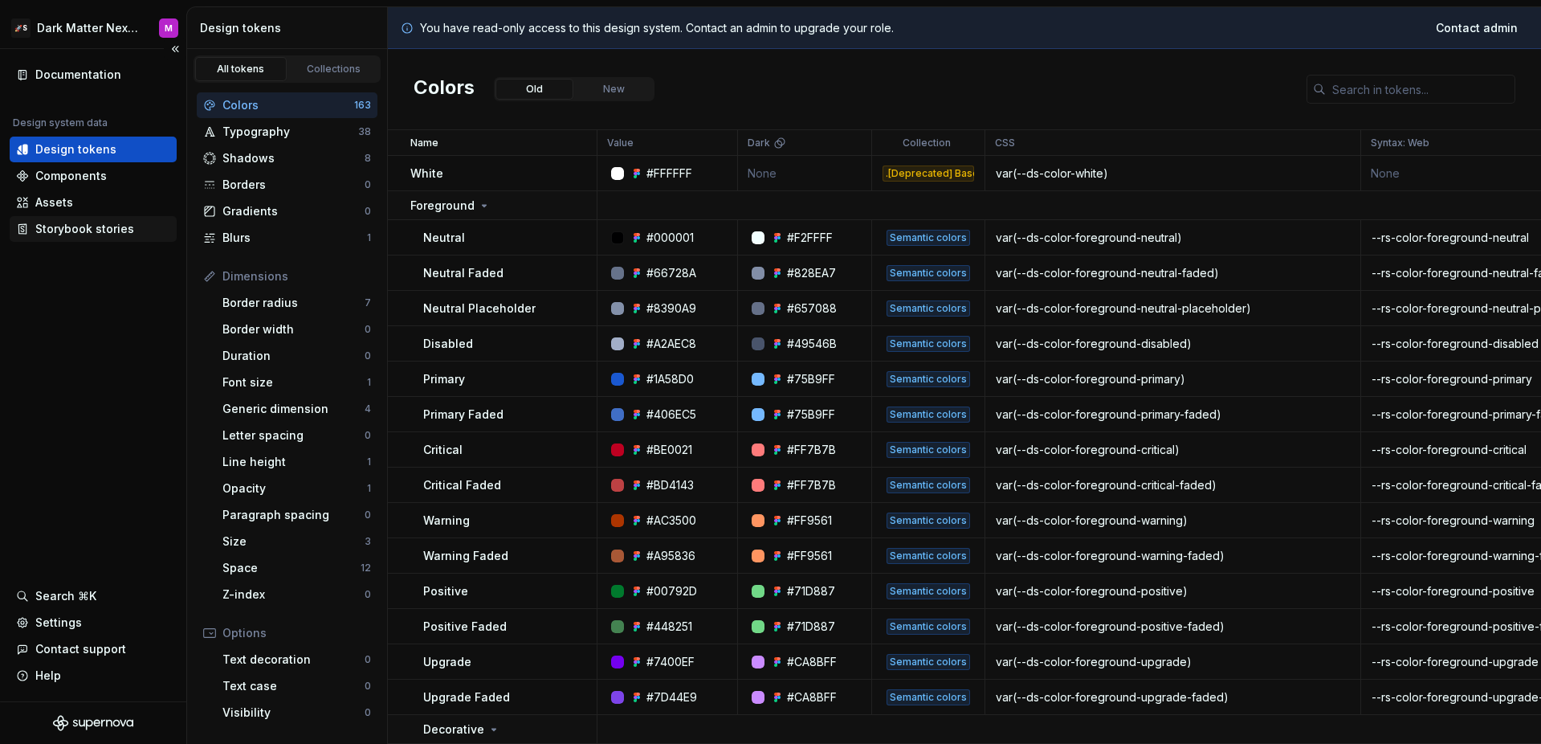
click at [141, 233] on div "Storybook stories" at bounding box center [93, 229] width 154 height 16
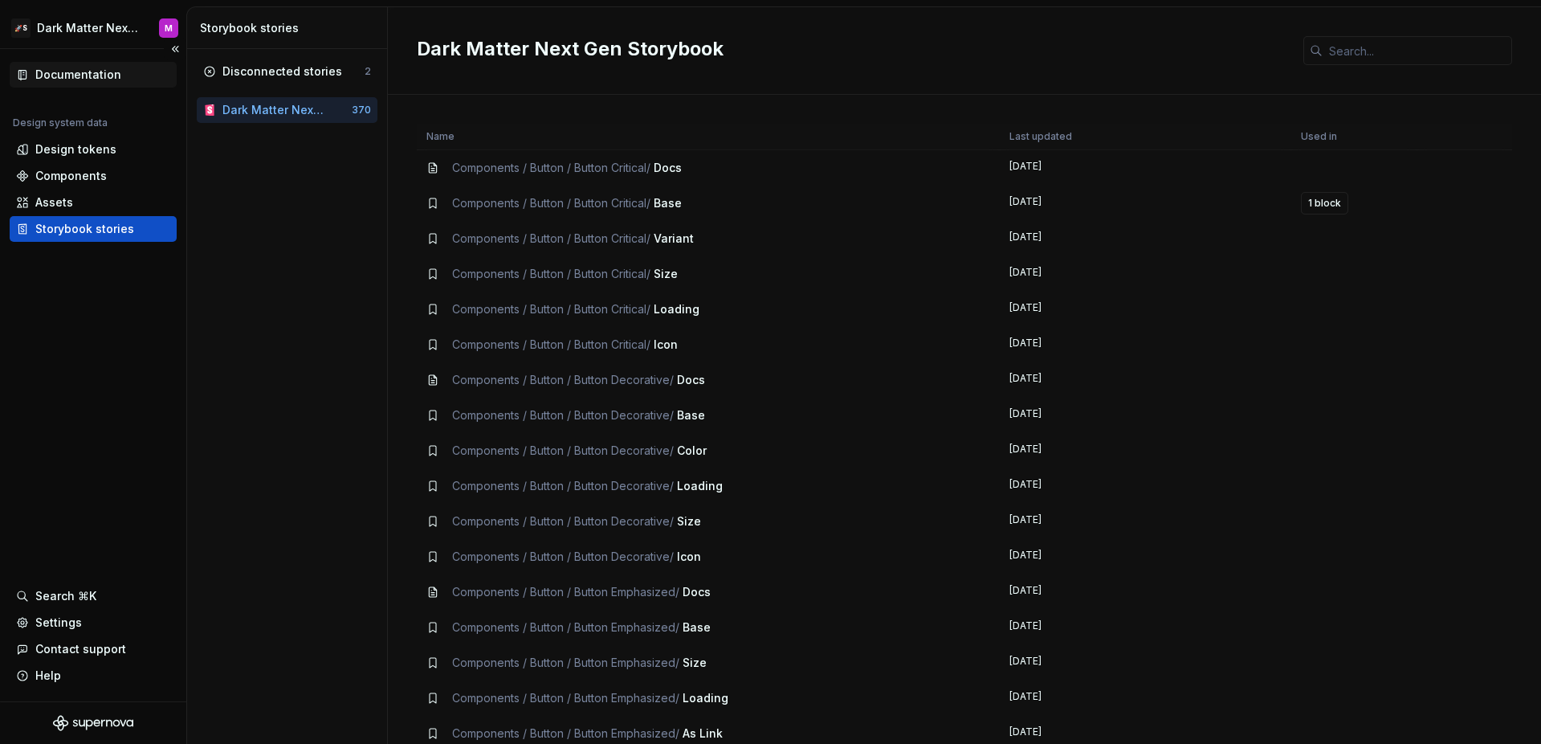
click at [92, 75] on div "Documentation" at bounding box center [78, 75] width 86 height 16
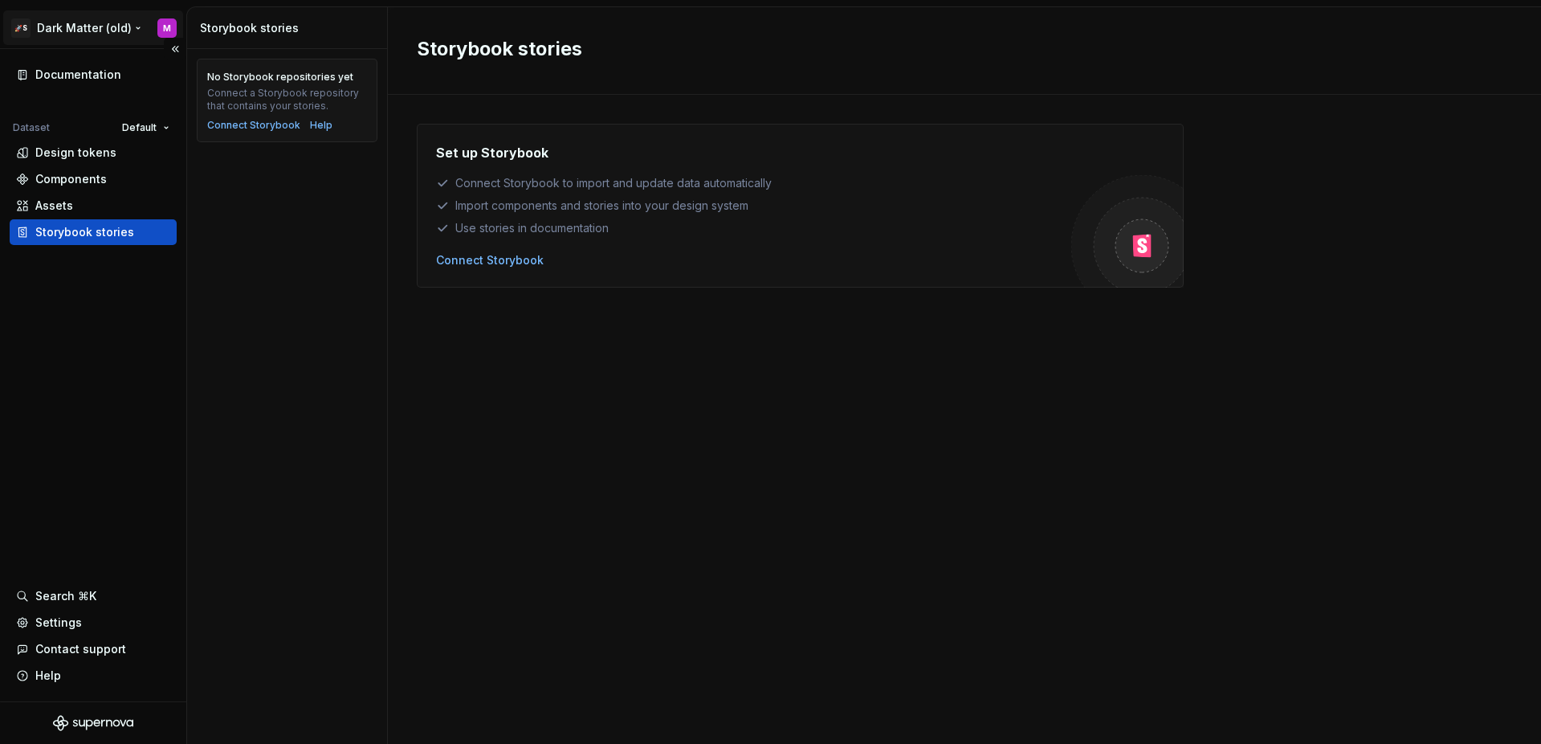
click at [92, 29] on html "🚀S Dark Matter (old) M Documentation Dataset Default Design tokens Components A…" at bounding box center [770, 372] width 1541 height 744
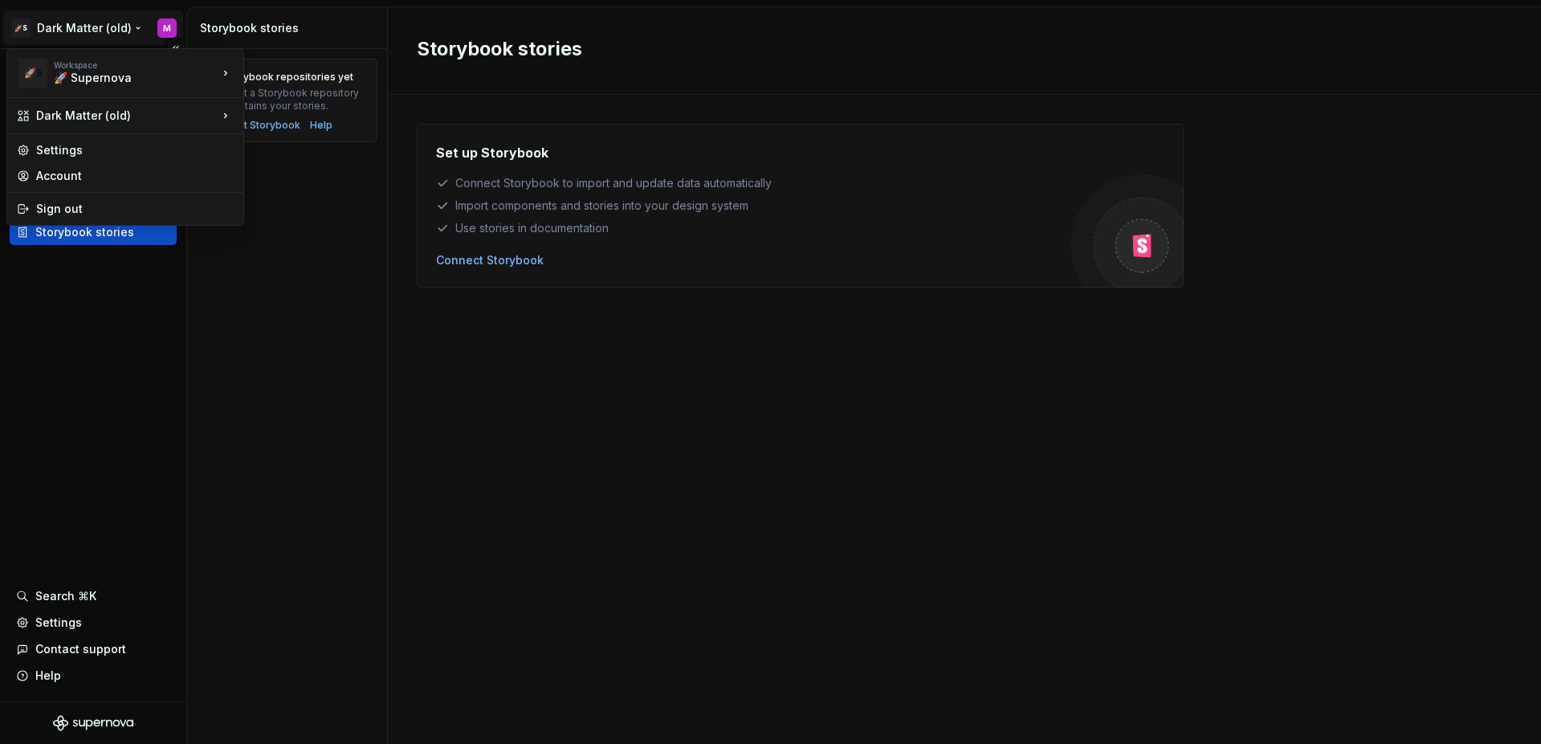
drag, startPoint x: 96, startPoint y: 294, endPoint x: 98, endPoint y: 285, distance: 9.2
click at [96, 294] on html "🚀S Dark Matter (old) M Documentation Dataset Default Design tokens Components A…" at bounding box center [770, 372] width 1541 height 744
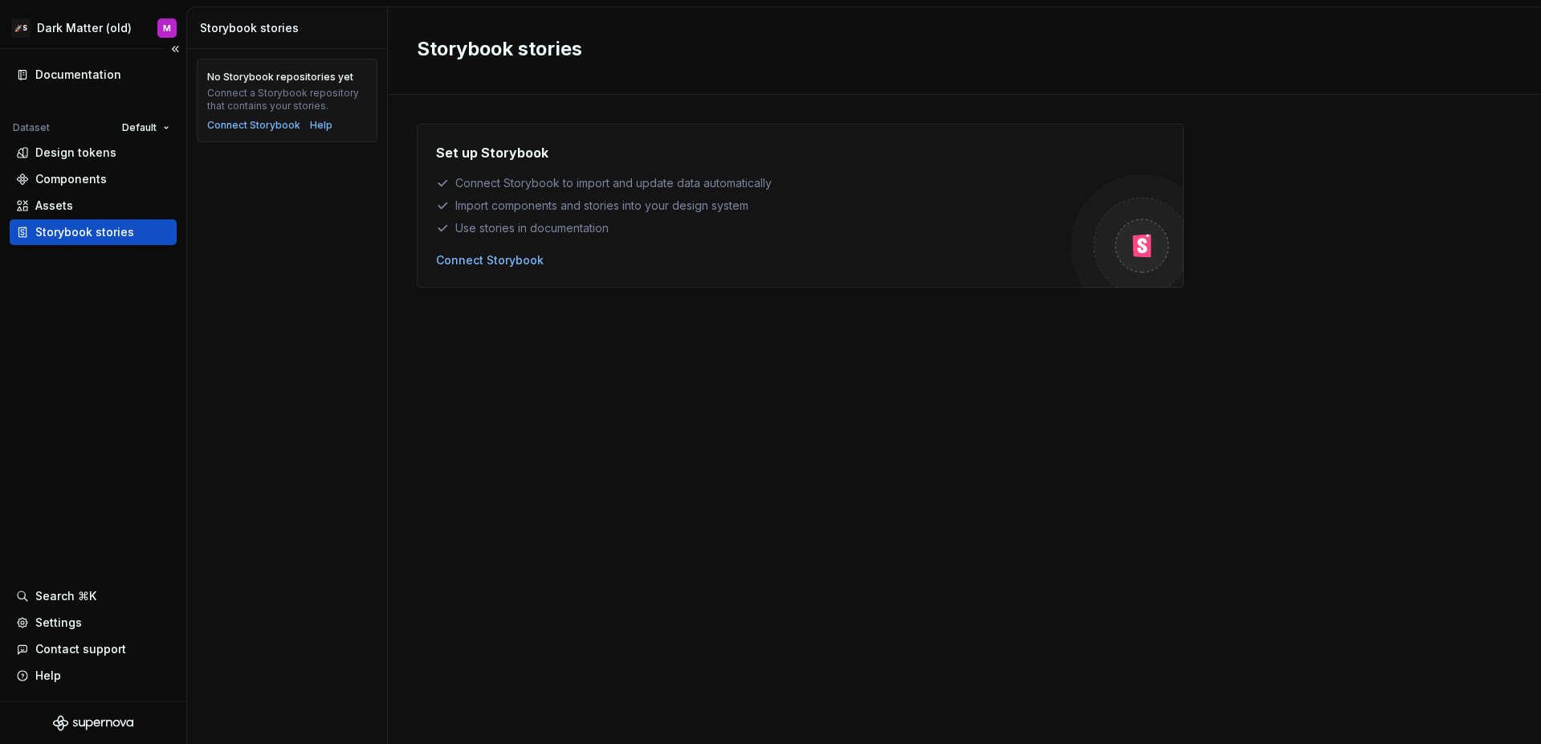
click at [81, 231] on div "Storybook stories" at bounding box center [84, 232] width 99 height 16
click at [136, 129] on html "🚀S Dark Matter (old) M Documentation Dataset Default Design tokens Components A…" at bounding box center [770, 372] width 1541 height 744
click at [153, 169] on div "Brand" at bounding box center [188, 159] width 137 height 26
click at [112, 28] on html "🚀S Dark Matter (old) M Documentation Dataset Brand Design tokens Components Ass…" at bounding box center [770, 372] width 1541 height 744
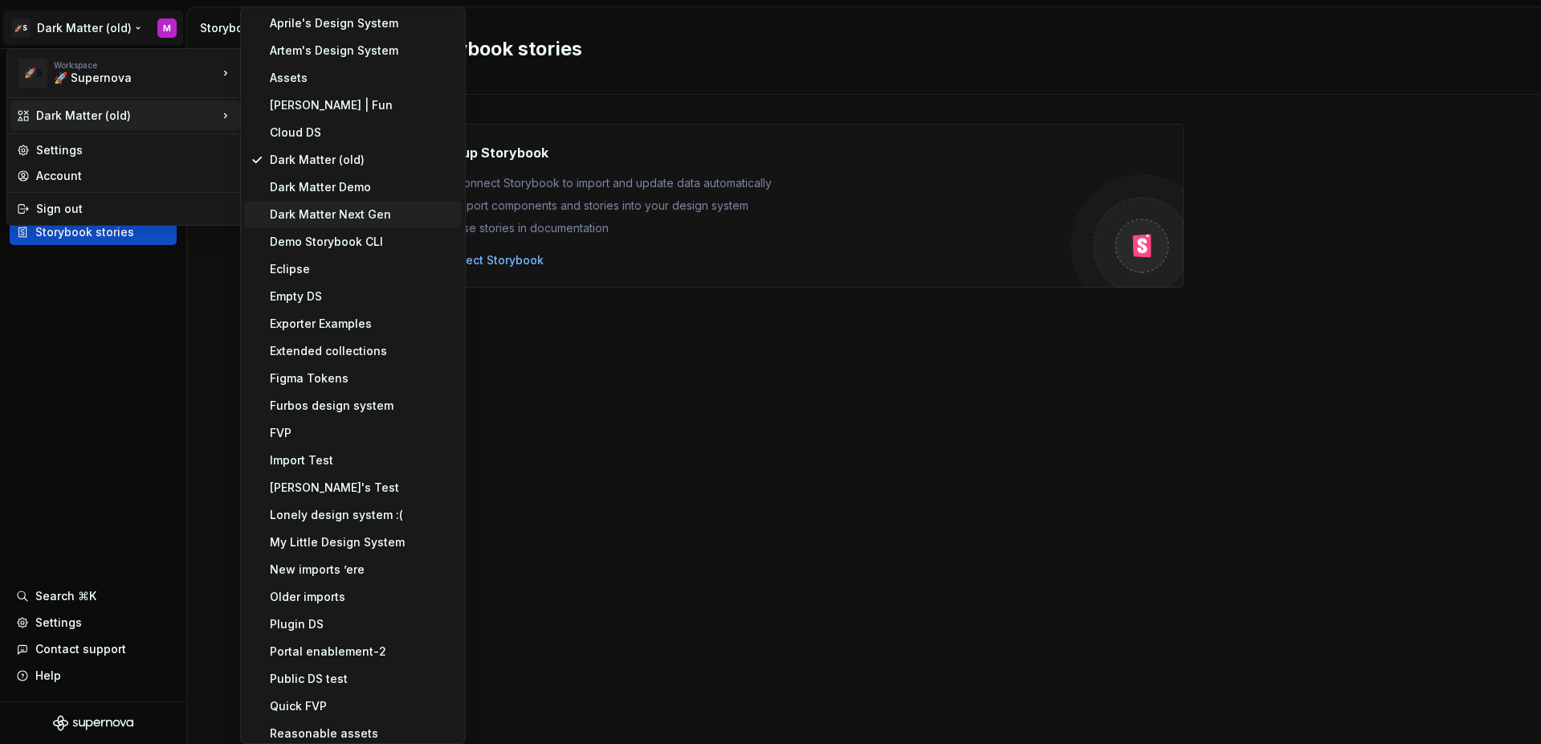
click at [328, 223] on div "Dark Matter Next Gen" at bounding box center [353, 215] width 218 height 26
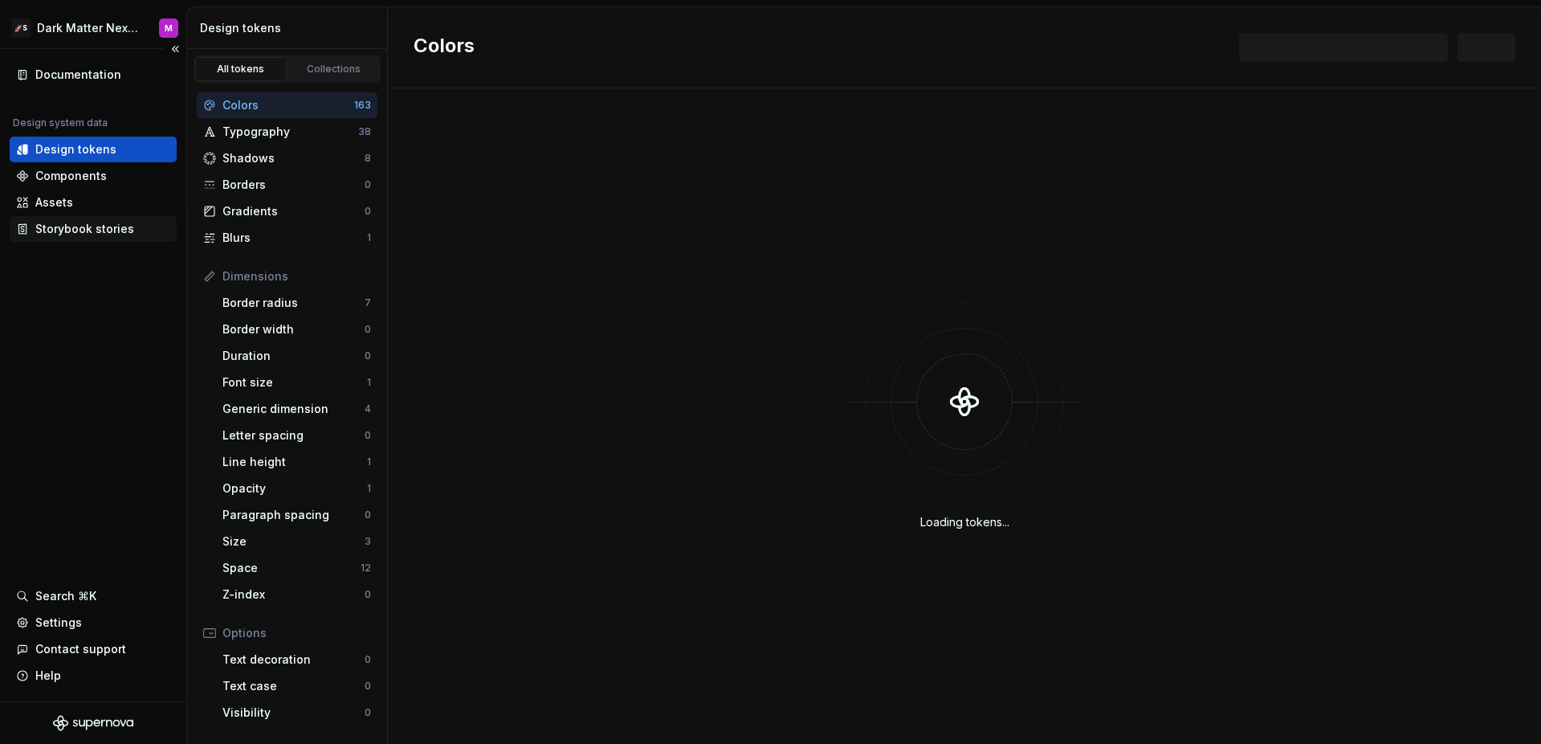
click at [109, 233] on div "Storybook stories" at bounding box center [84, 229] width 99 height 16
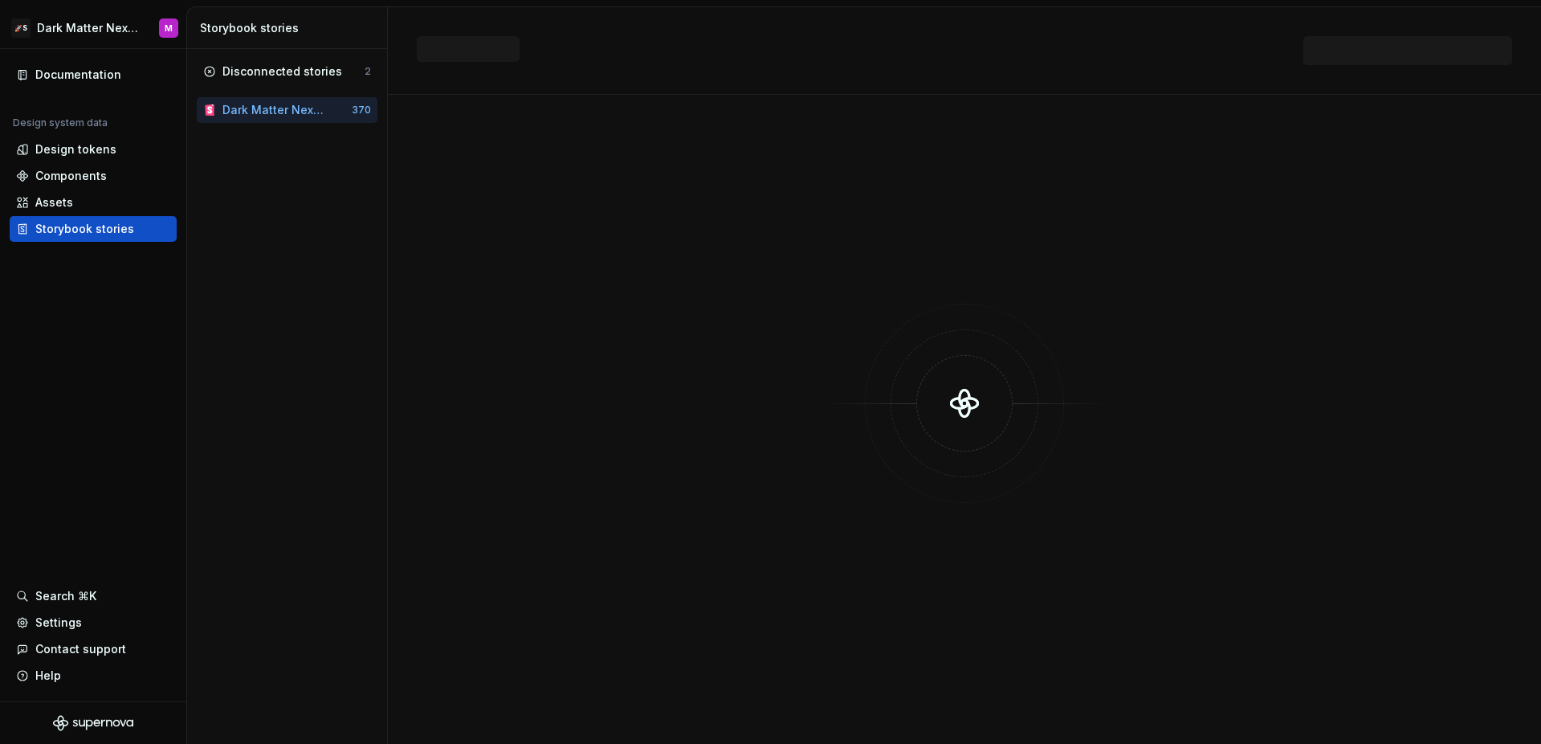
click at [270, 108] on div "Dark Matter Next Gen Storybook" at bounding box center [274, 110] width 104 height 16
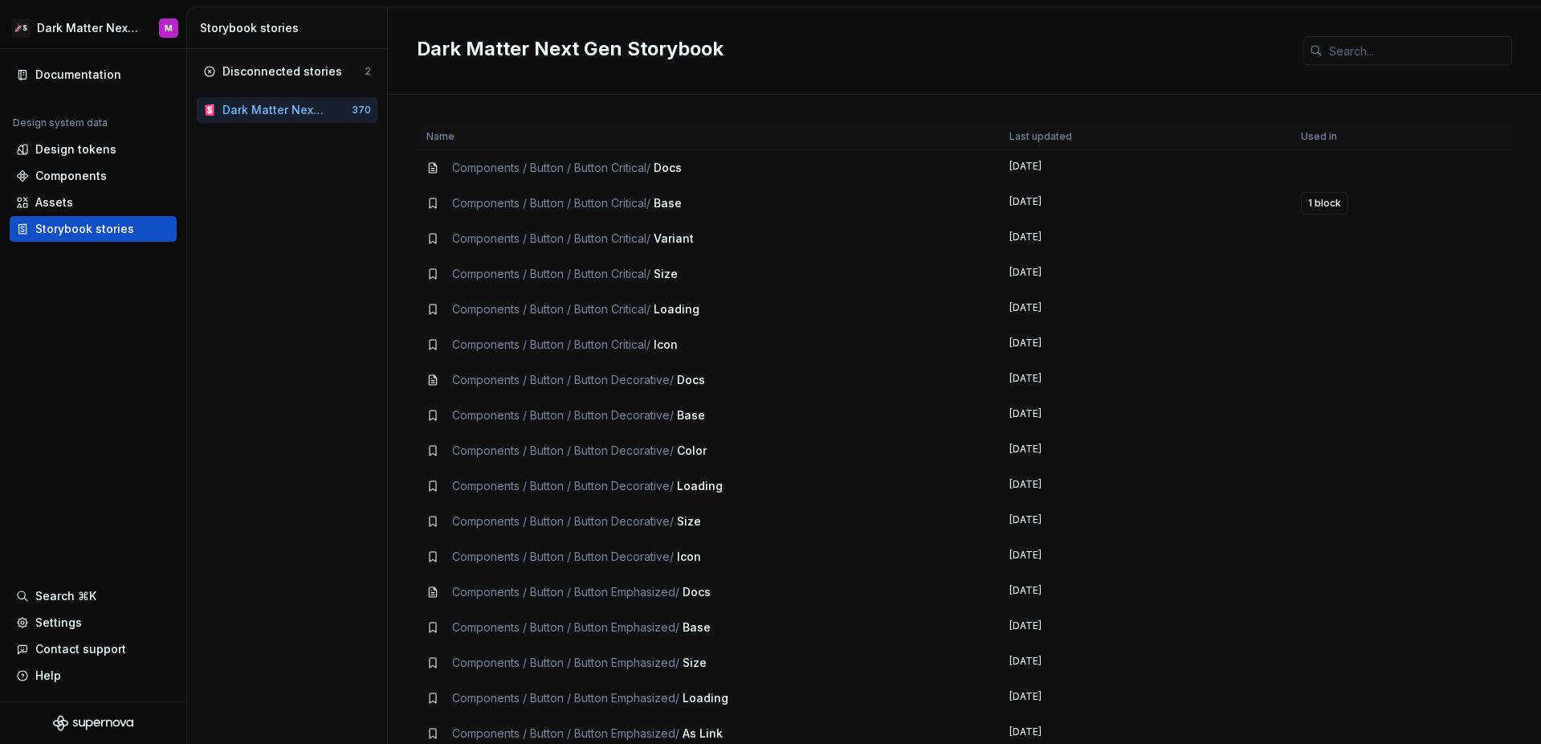
click at [338, 169] on div "Disconnected stories 2 Dark Matter Next Gen Storybook 370" at bounding box center [287, 396] width 200 height 695
click at [112, 193] on div "Assets" at bounding box center [93, 203] width 167 height 26
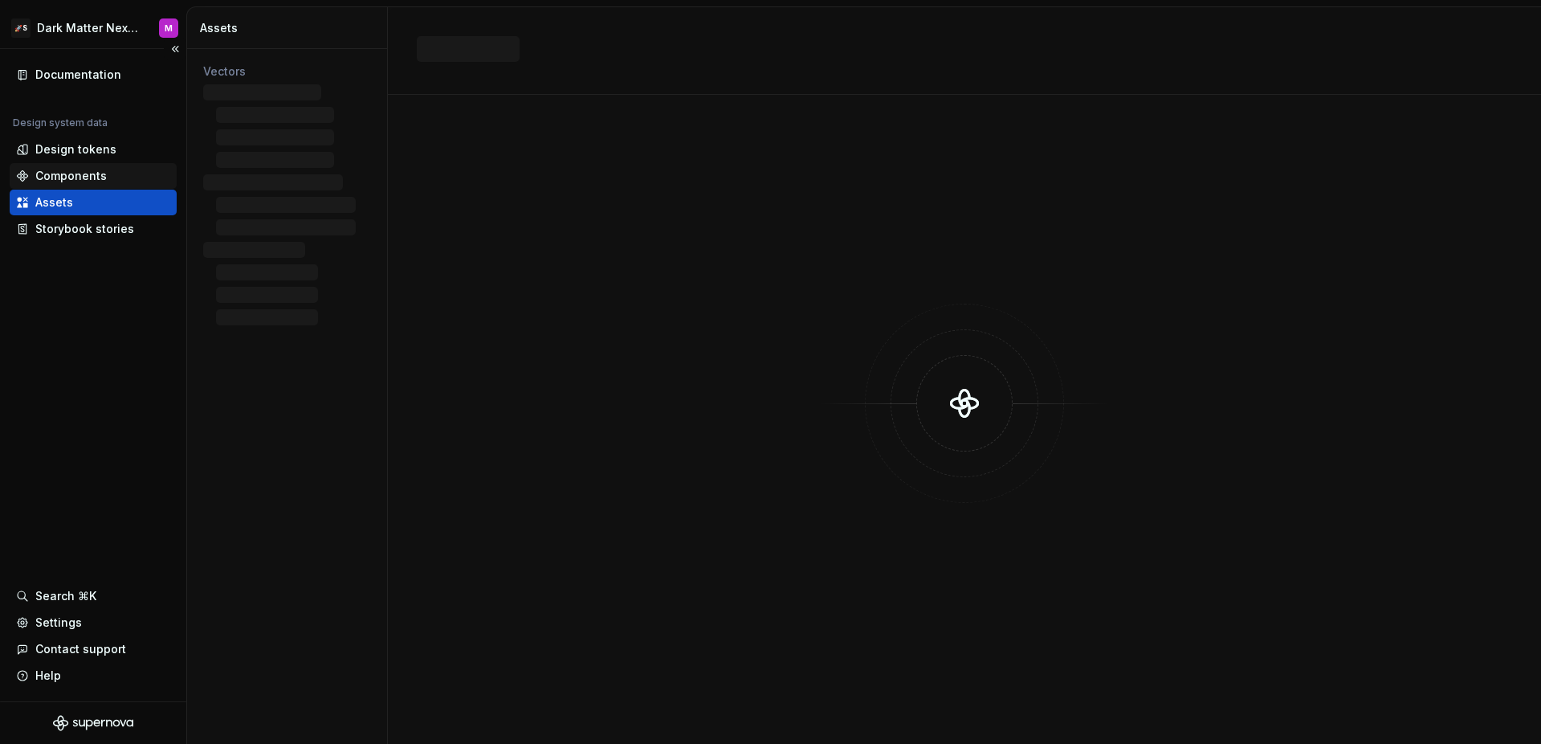
click at [114, 177] on div "Components" at bounding box center [93, 176] width 154 height 16
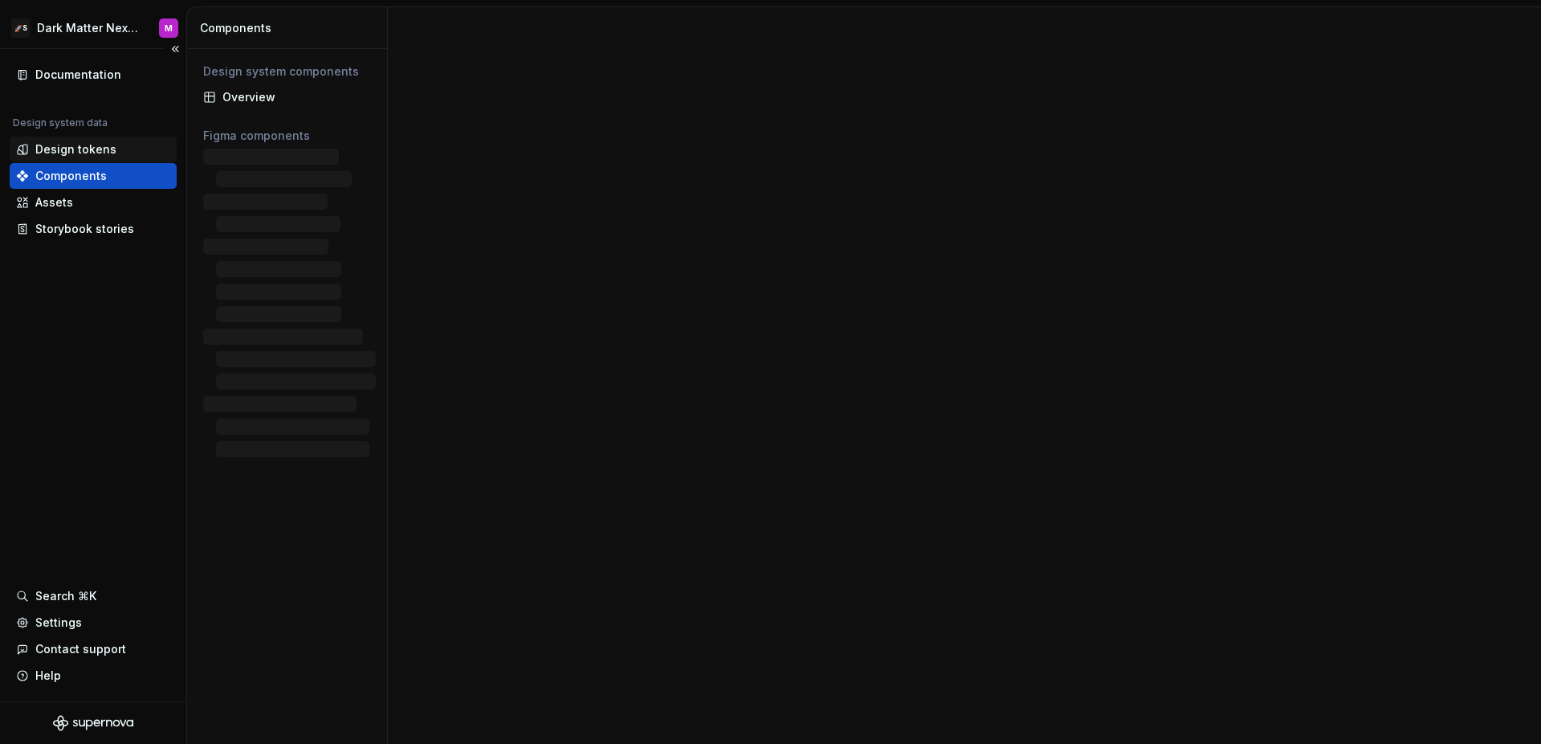
click at [121, 151] on div "Design tokens" at bounding box center [93, 149] width 154 height 16
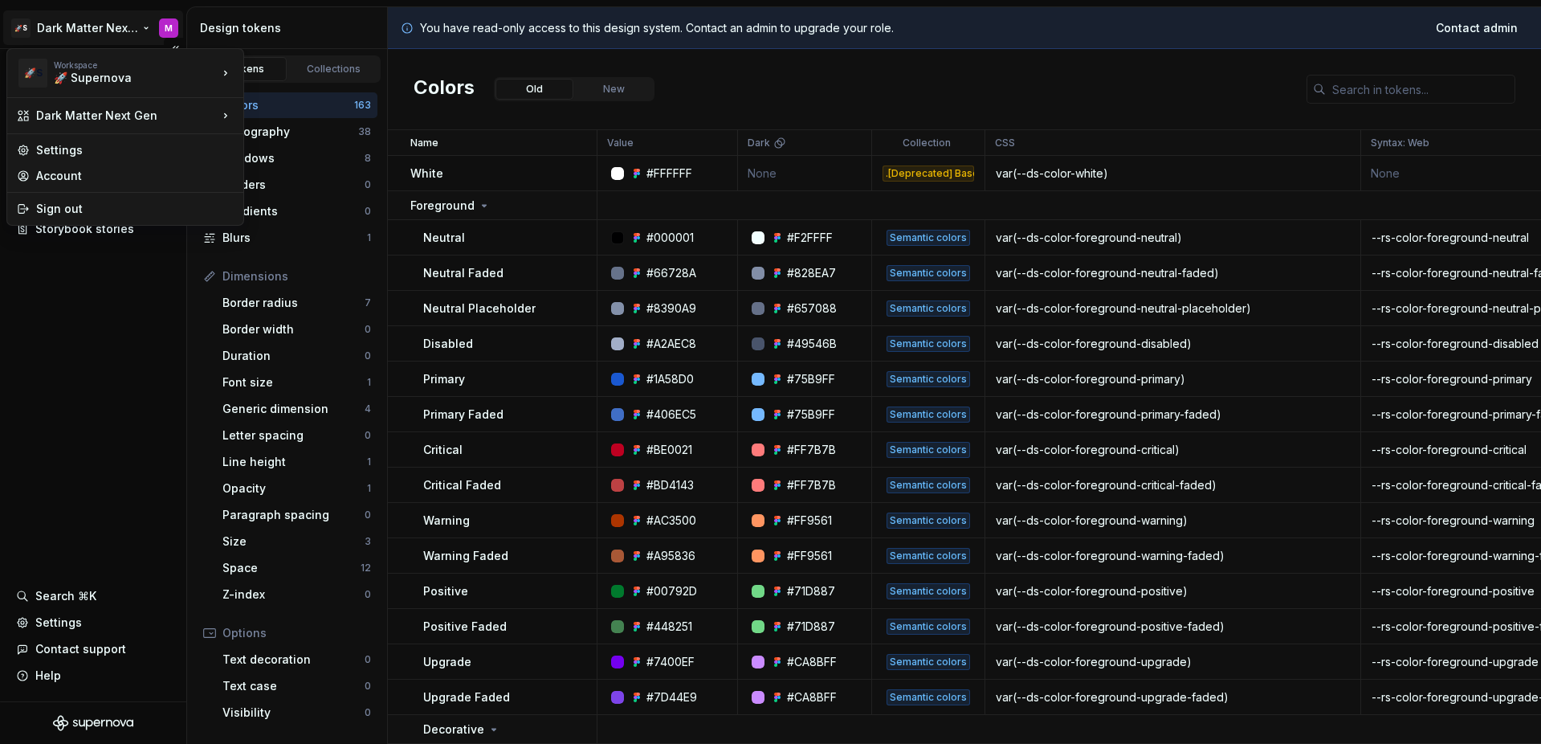
click at [133, 13] on html "🚀S Dark Matter Next Gen M Documentation Design system data Design tokens Compon…" at bounding box center [770, 372] width 1541 height 744
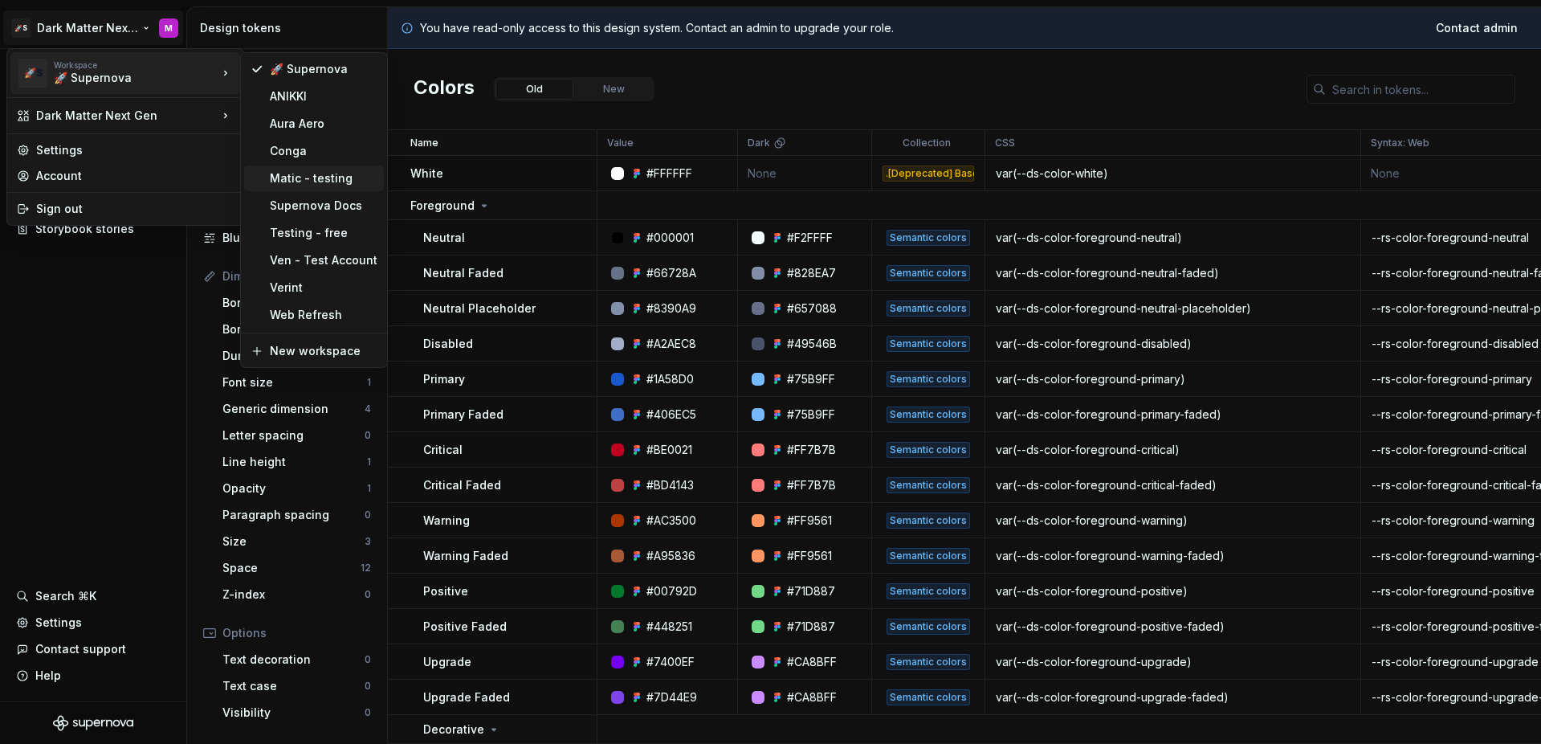
click at [300, 185] on div "Matic - testing" at bounding box center [324, 178] width 108 height 16
